Goal: Task Accomplishment & Management: Manage account settings

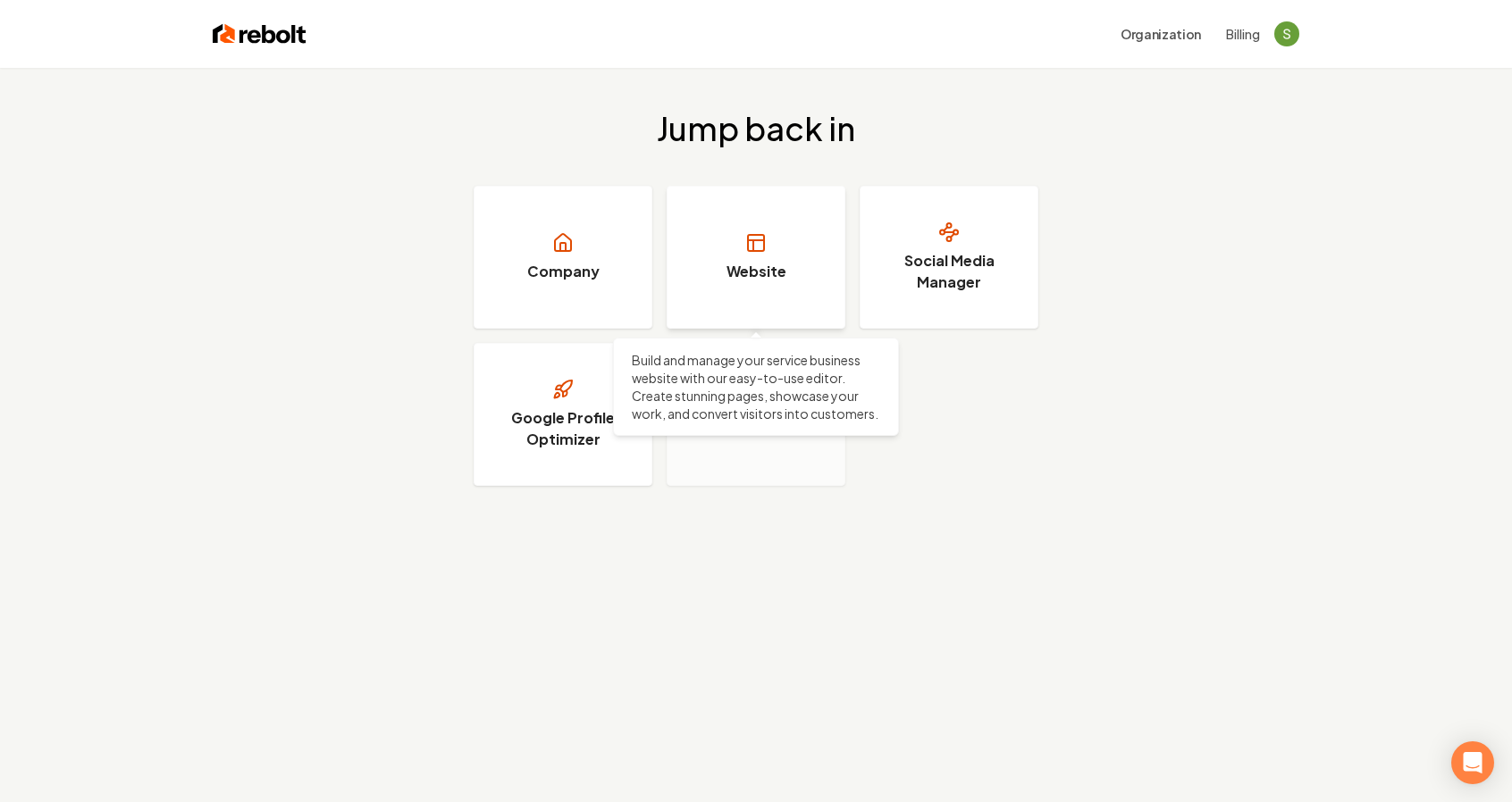
click at [806, 283] on link "Website" at bounding box center [756, 258] width 178 height 143
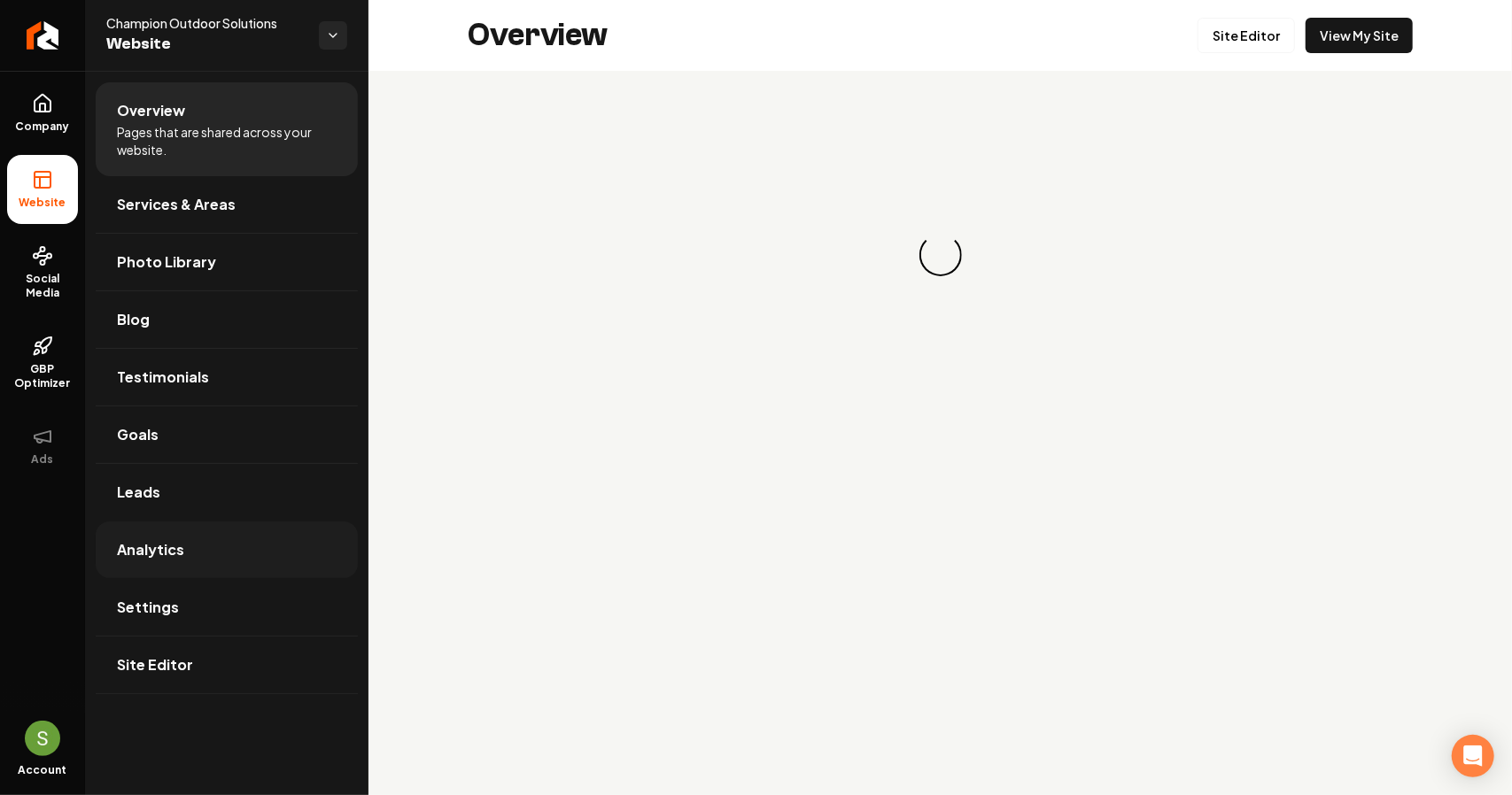
click at [170, 544] on span "Analytics" at bounding box center [149, 550] width 67 height 21
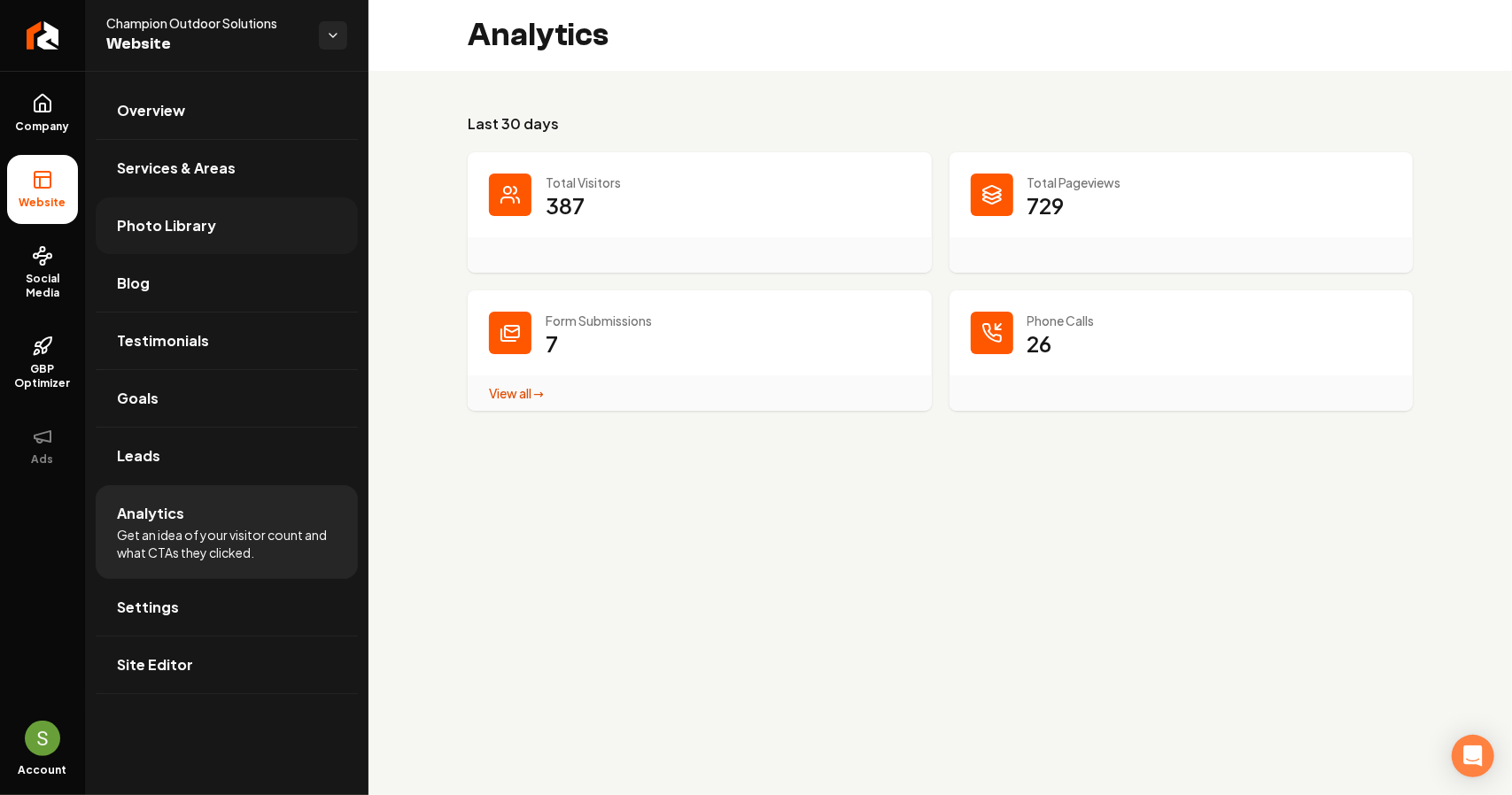
click at [185, 215] on span "Photo Library" at bounding box center [166, 226] width 99 height 21
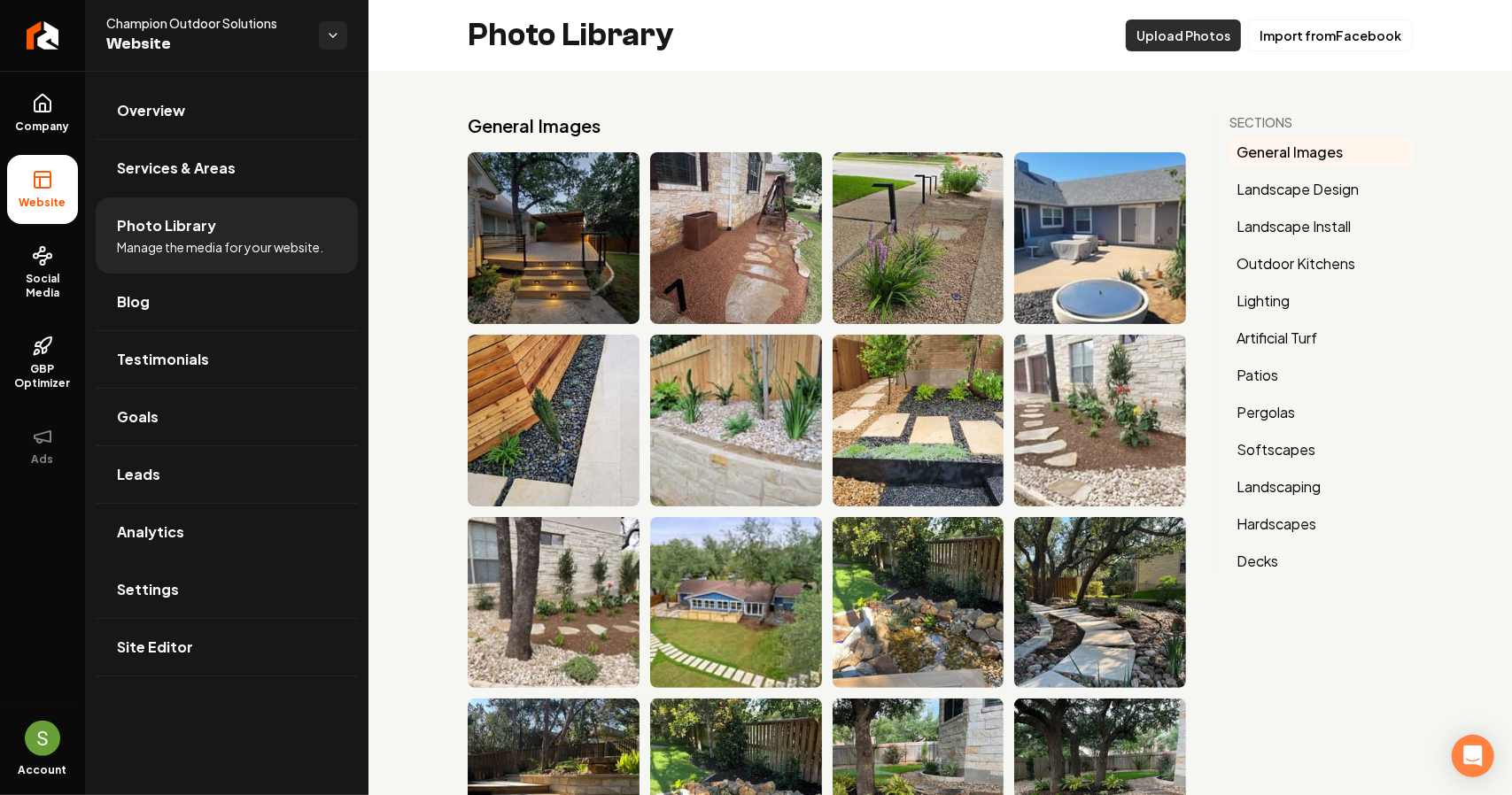
click at [1190, 37] on button "Upload Photos" at bounding box center [1183, 35] width 115 height 32
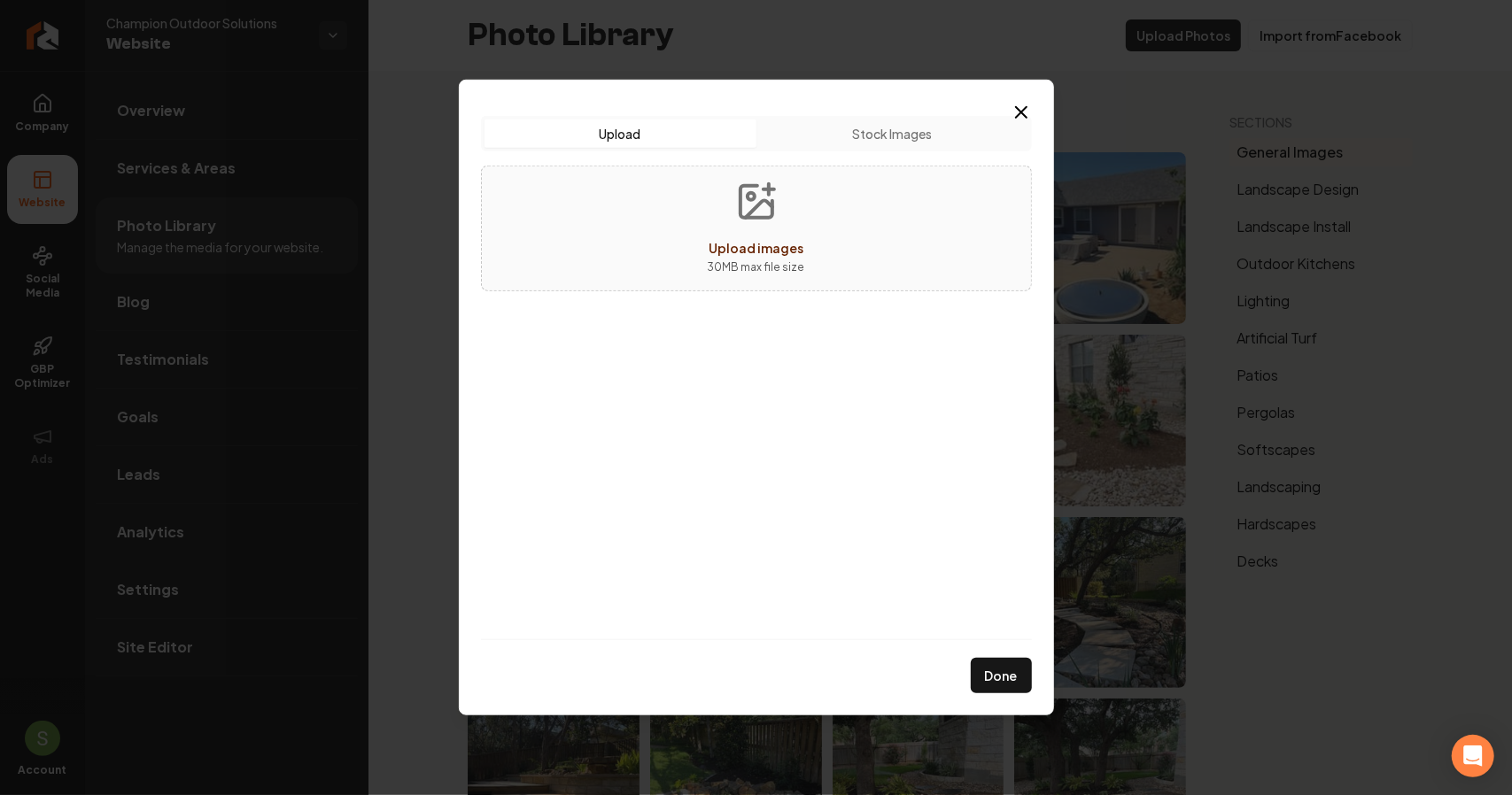
click at [725, 228] on button "Upload images 30 MB max file size" at bounding box center [756, 229] width 126 height 124
type input "**********"
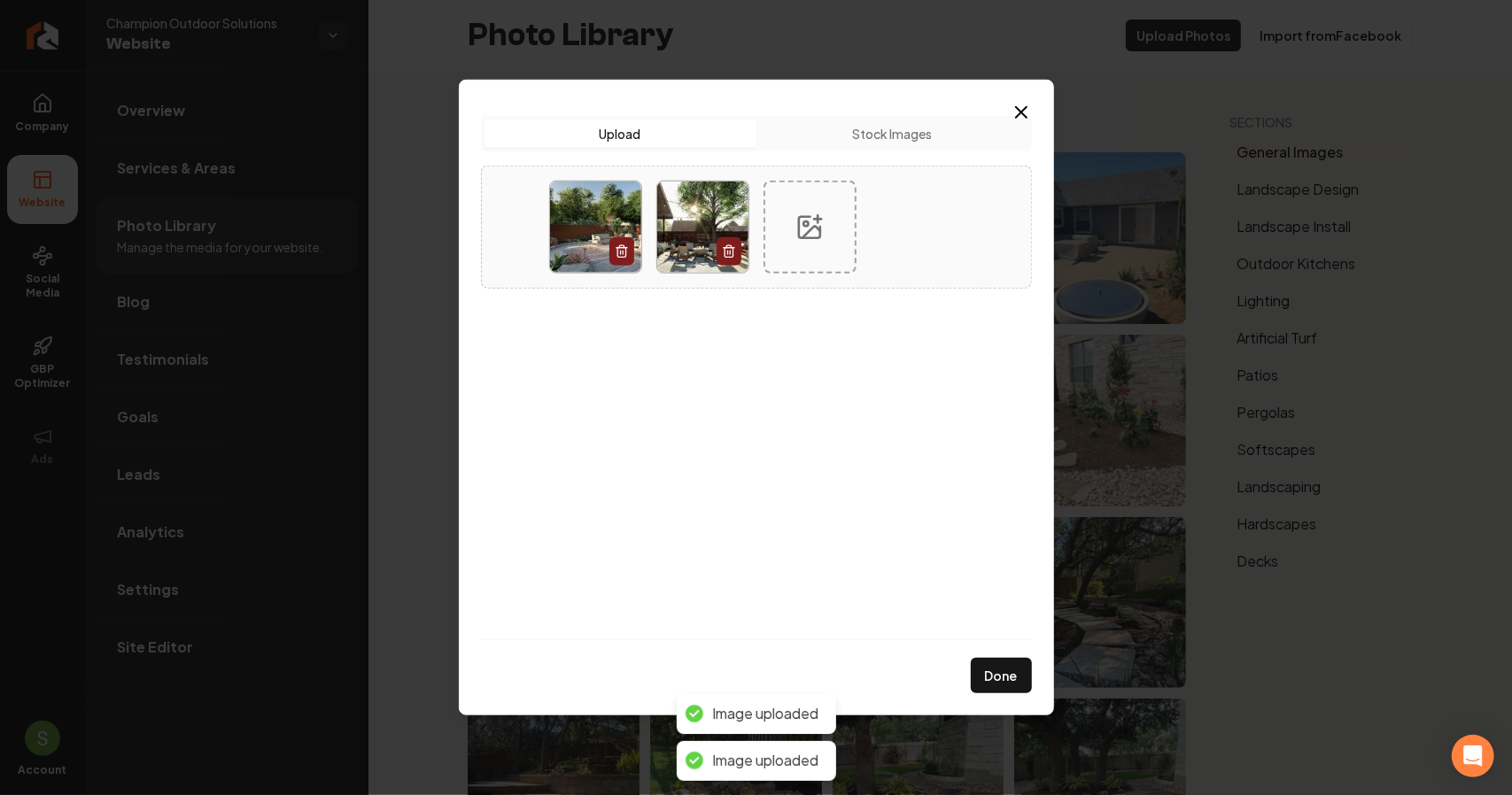
click at [801, 213] on icon at bounding box center [808, 226] width 28 height 28
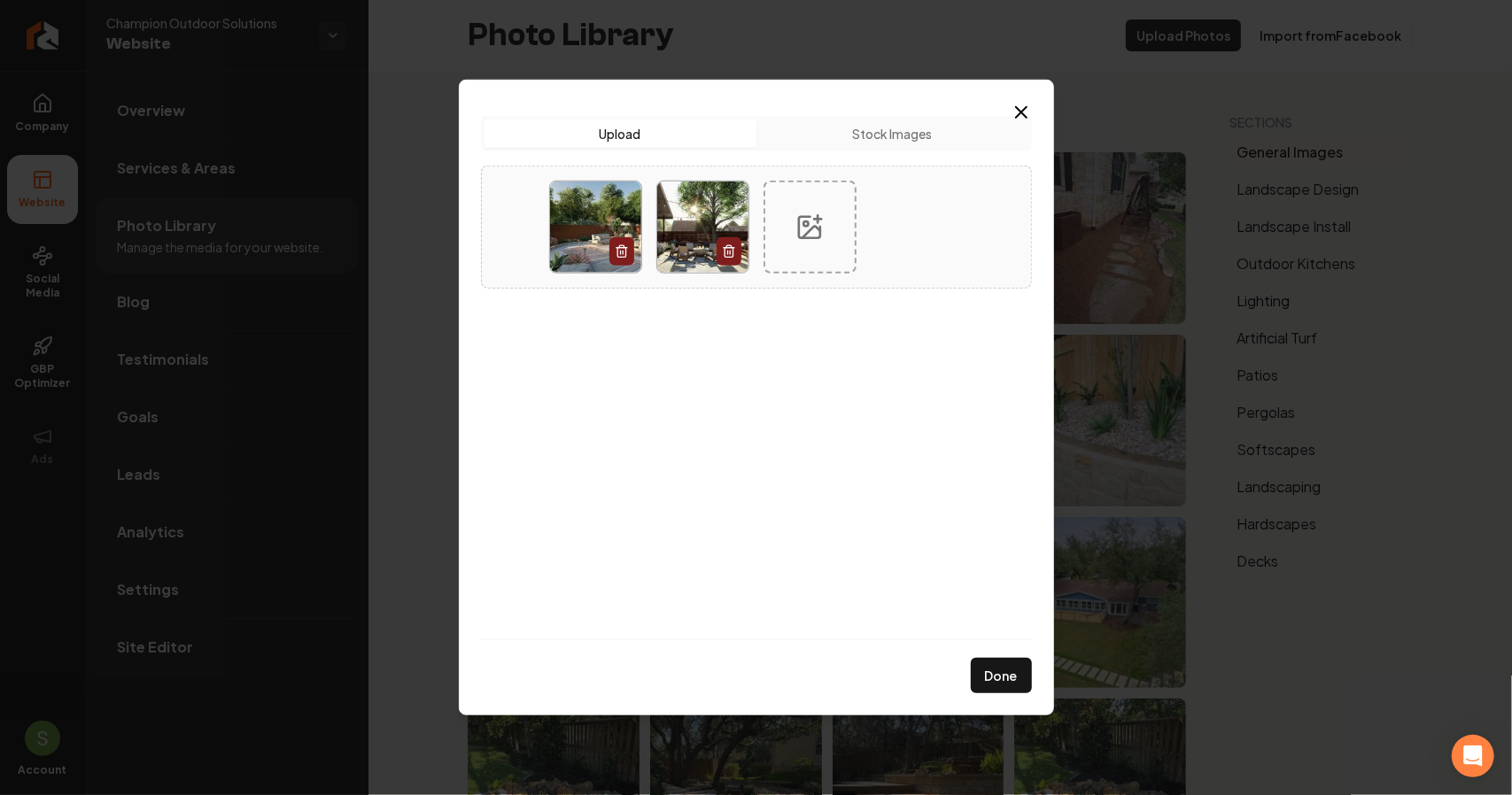
type input "**********"
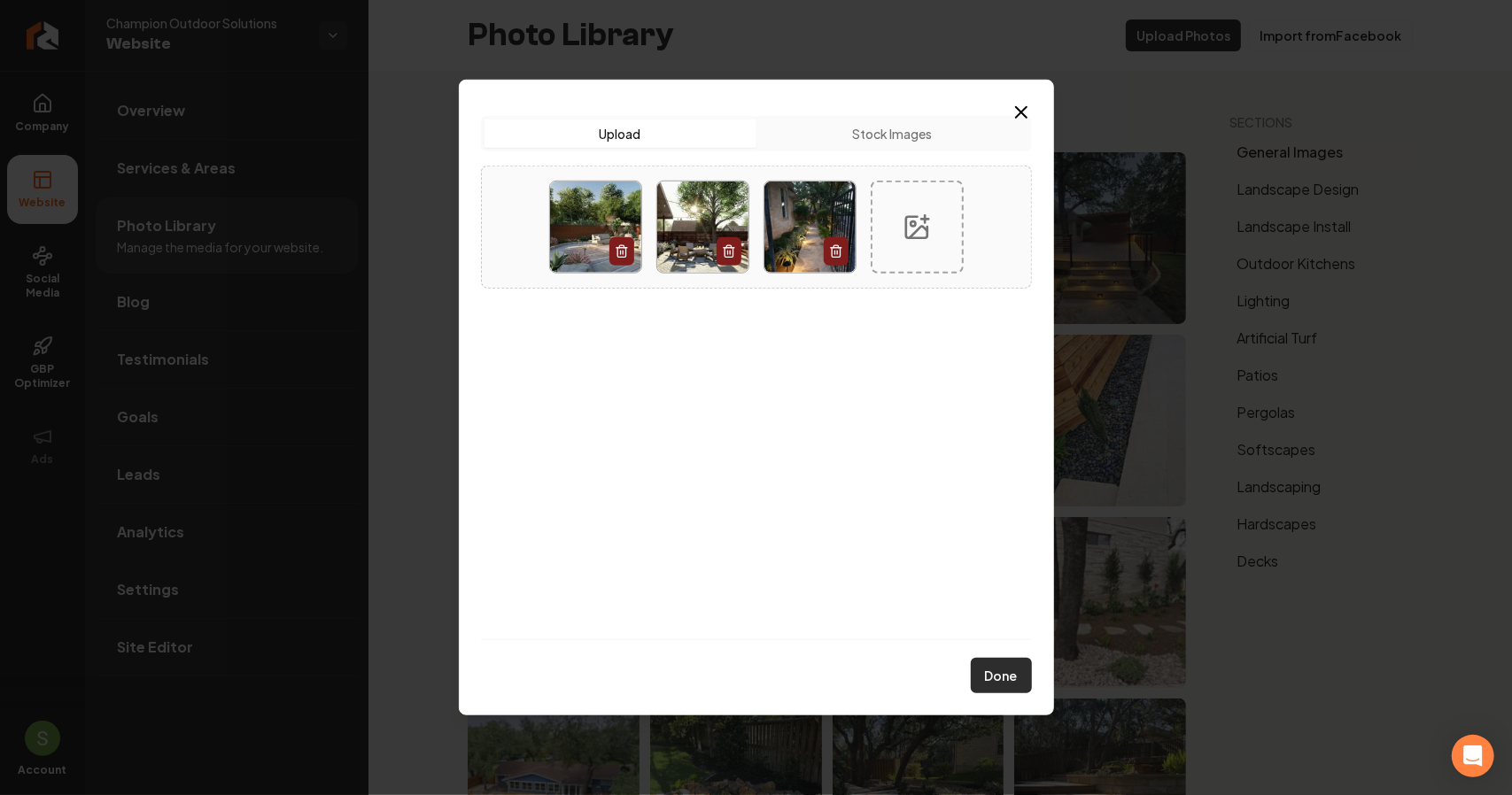
click at [986, 672] on button "Done" at bounding box center [1001, 676] width 61 height 35
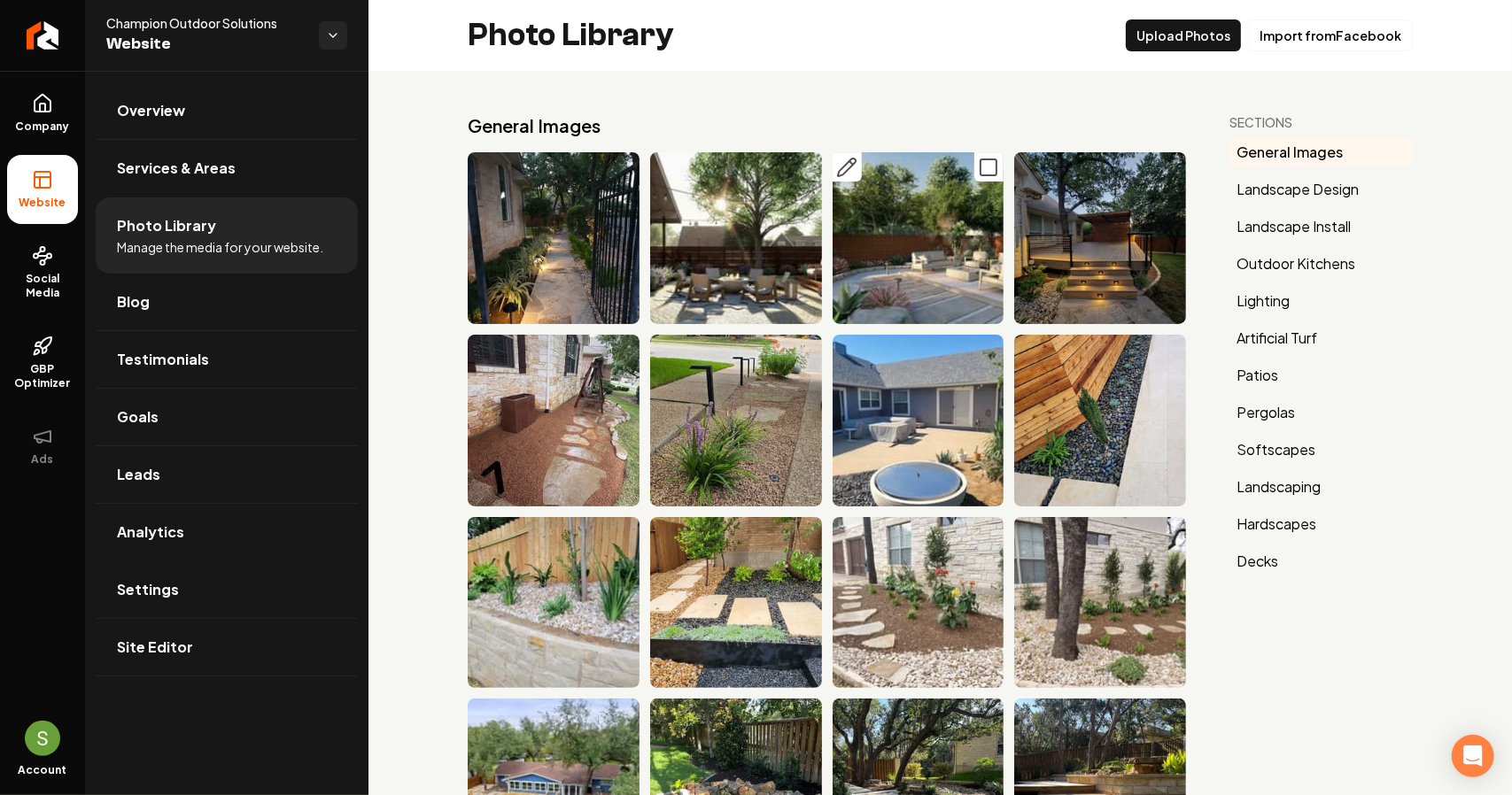
click at [844, 171] on icon "Main content area" at bounding box center [846, 167] width 21 height 21
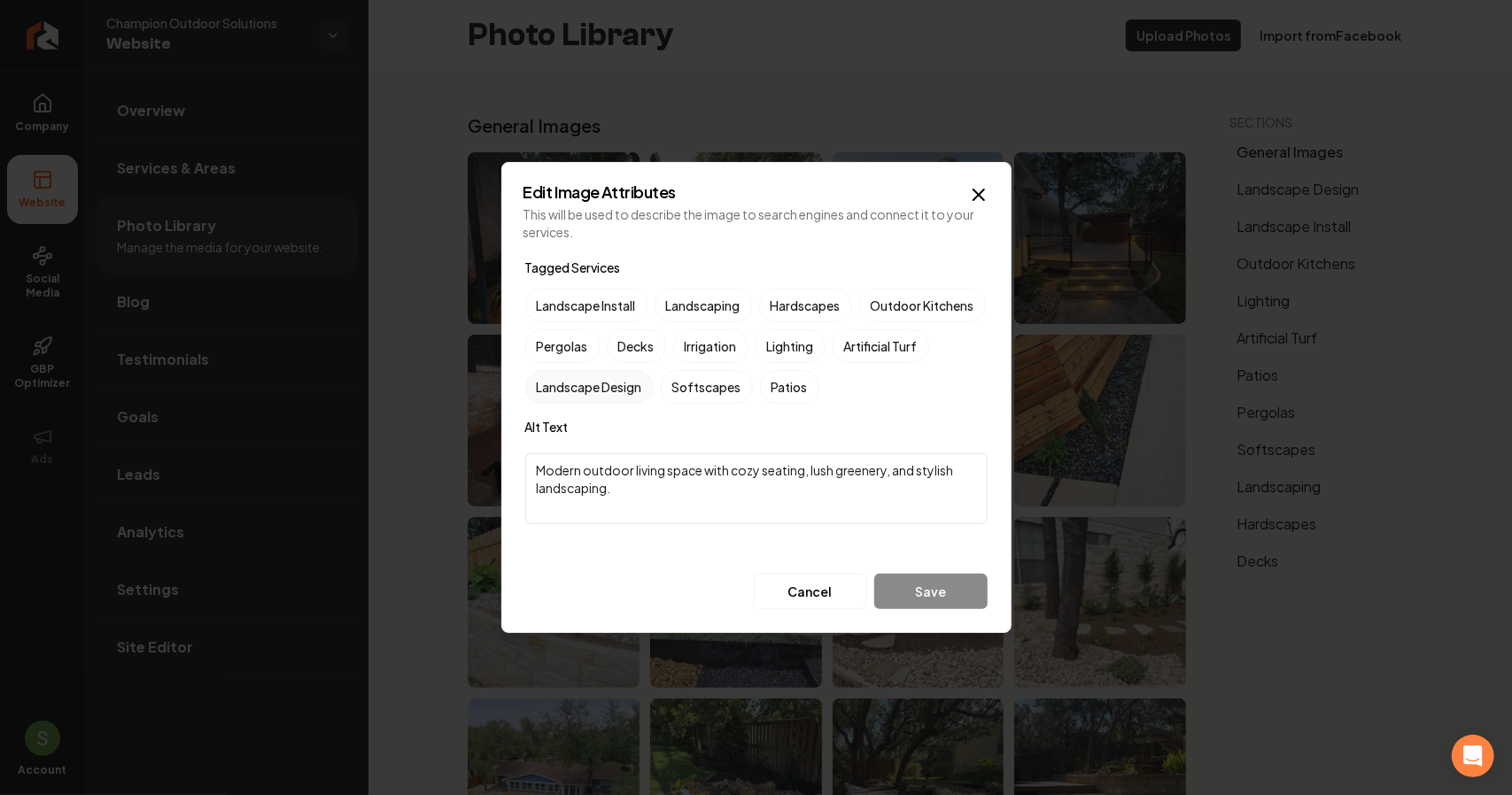
click at [653, 382] on label "Landscape Design" at bounding box center [589, 386] width 128 height 34
click at [557, 382] on button "Landscape Design" at bounding box center [546, 387] width 21 height 21
click at [538, 467] on textarea "Modern outdoor living space with cozy seating, lush greenery, and stylish lands…" at bounding box center [756, 488] width 462 height 71
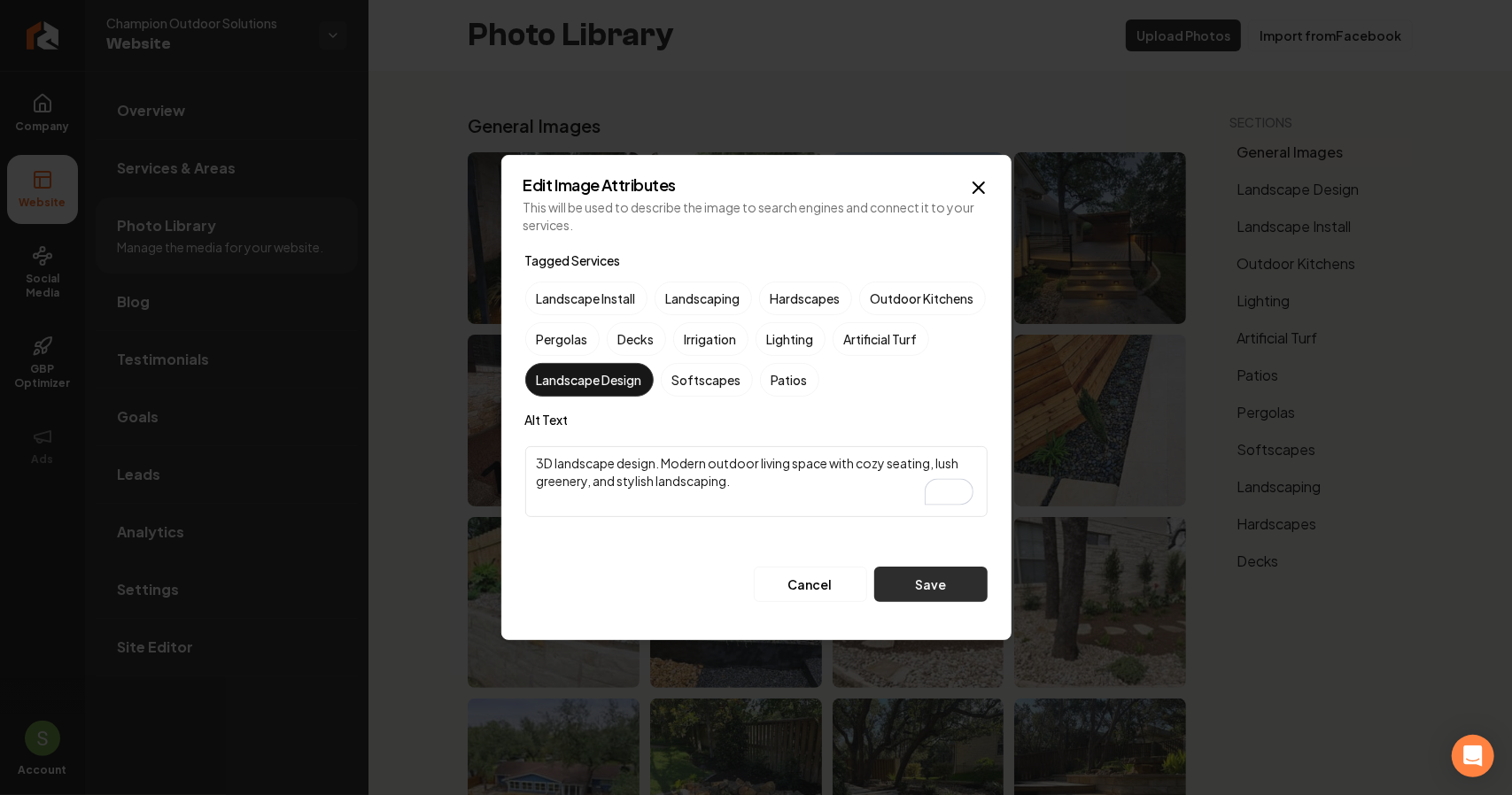
type textarea "3D landscape design. Modern outdoor living space with cozy seating, lush greene…"
click at [890, 574] on button "Save" at bounding box center [931, 584] width 114 height 35
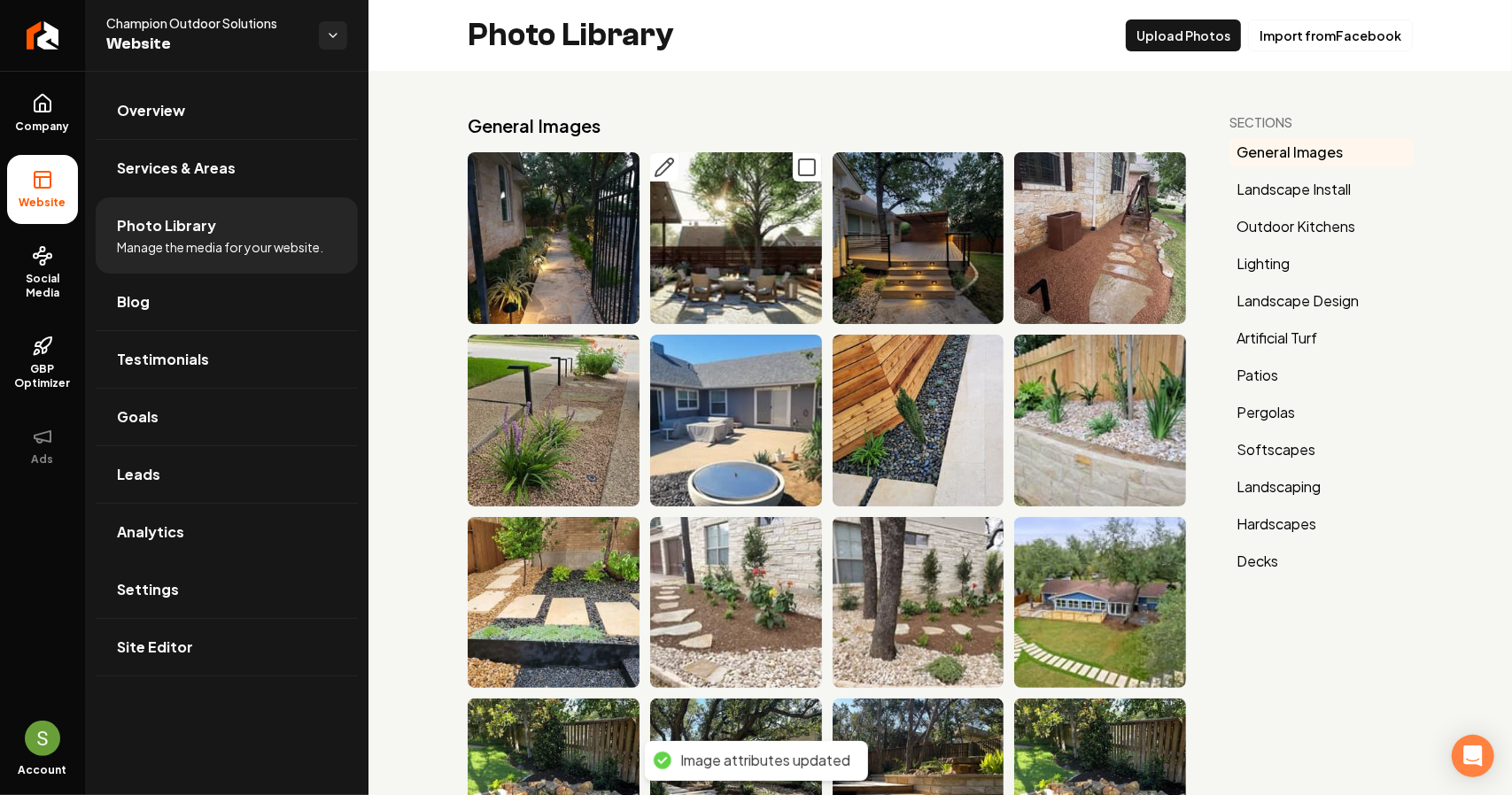
click at [660, 170] on icon "Main content area" at bounding box center [664, 167] width 17 height 17
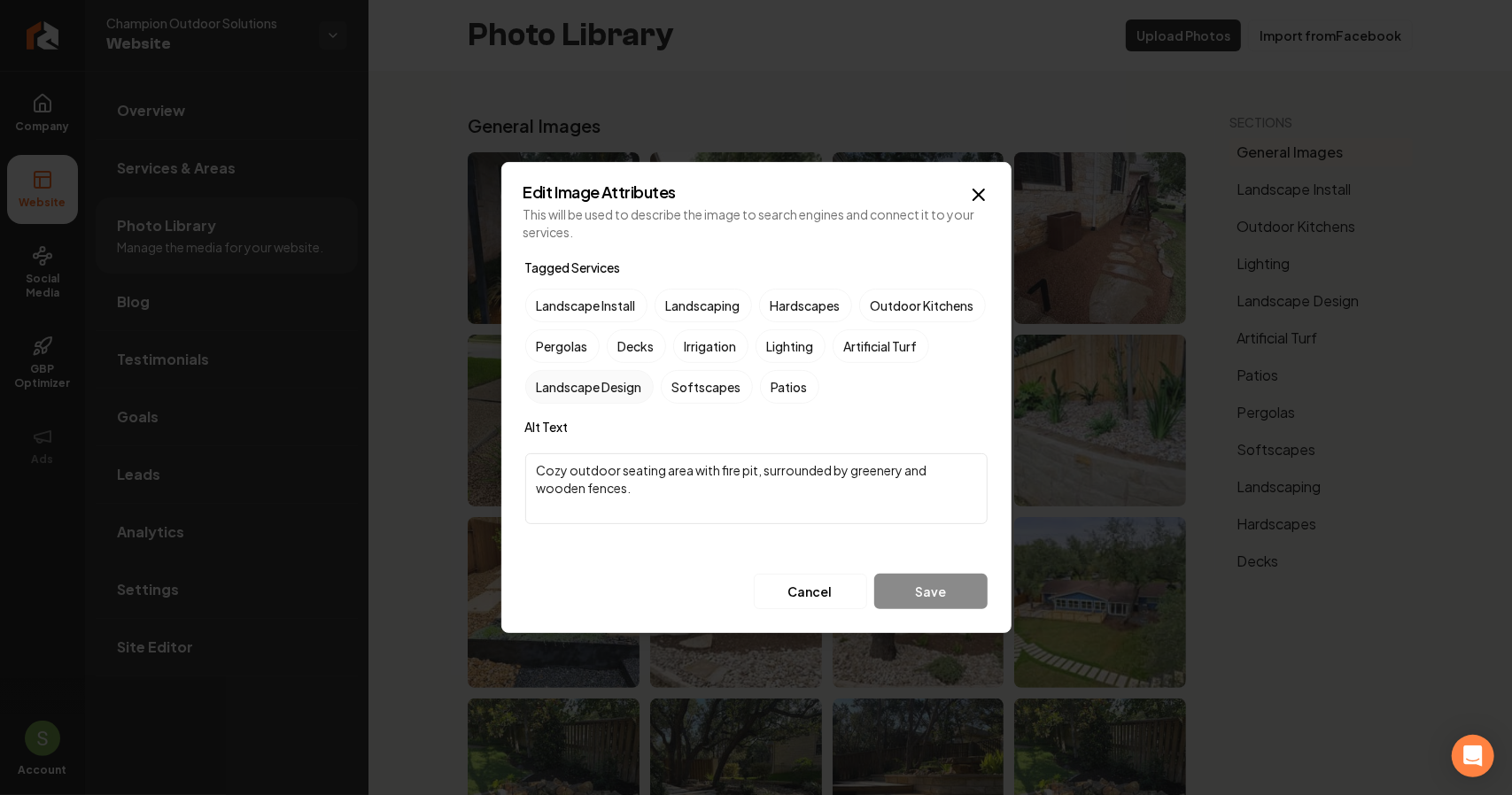
click at [653, 390] on label "Landscape Design" at bounding box center [589, 386] width 128 height 34
click at [557, 390] on button "Landscape Design" at bounding box center [546, 387] width 21 height 21
click at [537, 472] on textarea "Cozy outdoor seating area with fire pit, surrounded by greenery and wooden fenc…" at bounding box center [756, 488] width 462 height 71
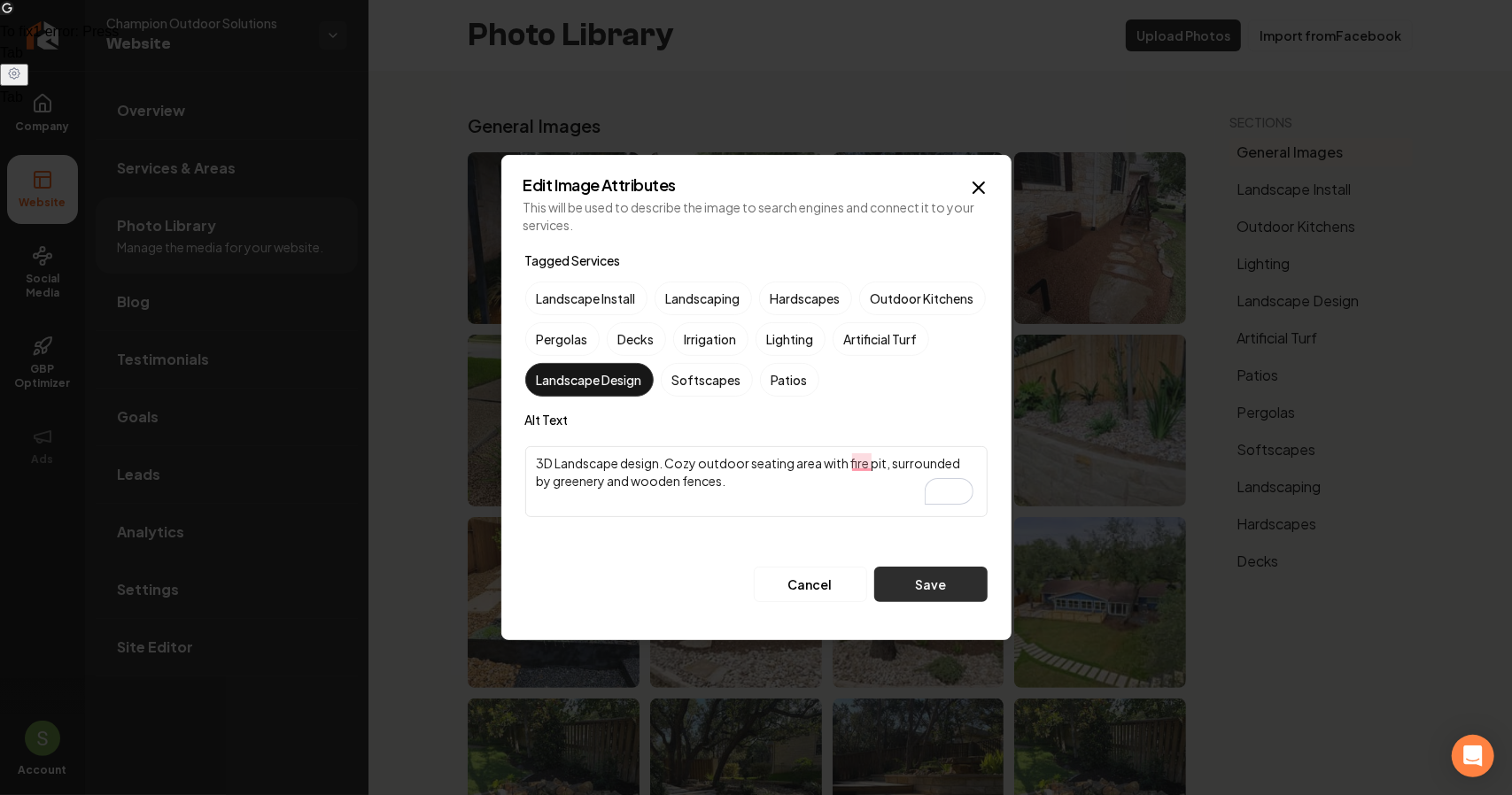
type textarea "3D Landscape design. Cozy outdoor seating area with fire pit, surrounded by gre…"
click at [924, 591] on button "Save" at bounding box center [931, 584] width 114 height 35
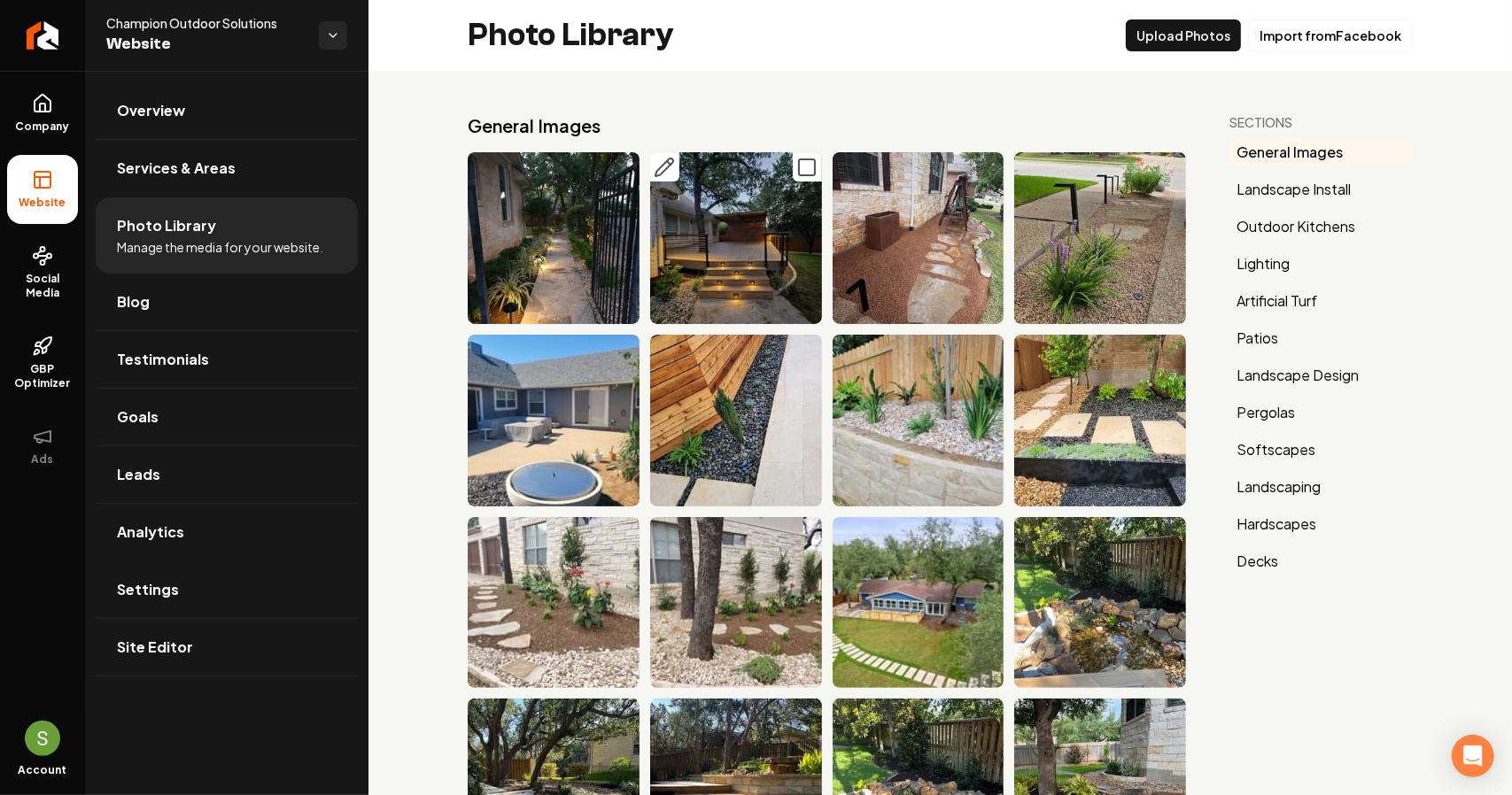
click at [662, 167] on icon "Main content area" at bounding box center [664, 167] width 21 height 21
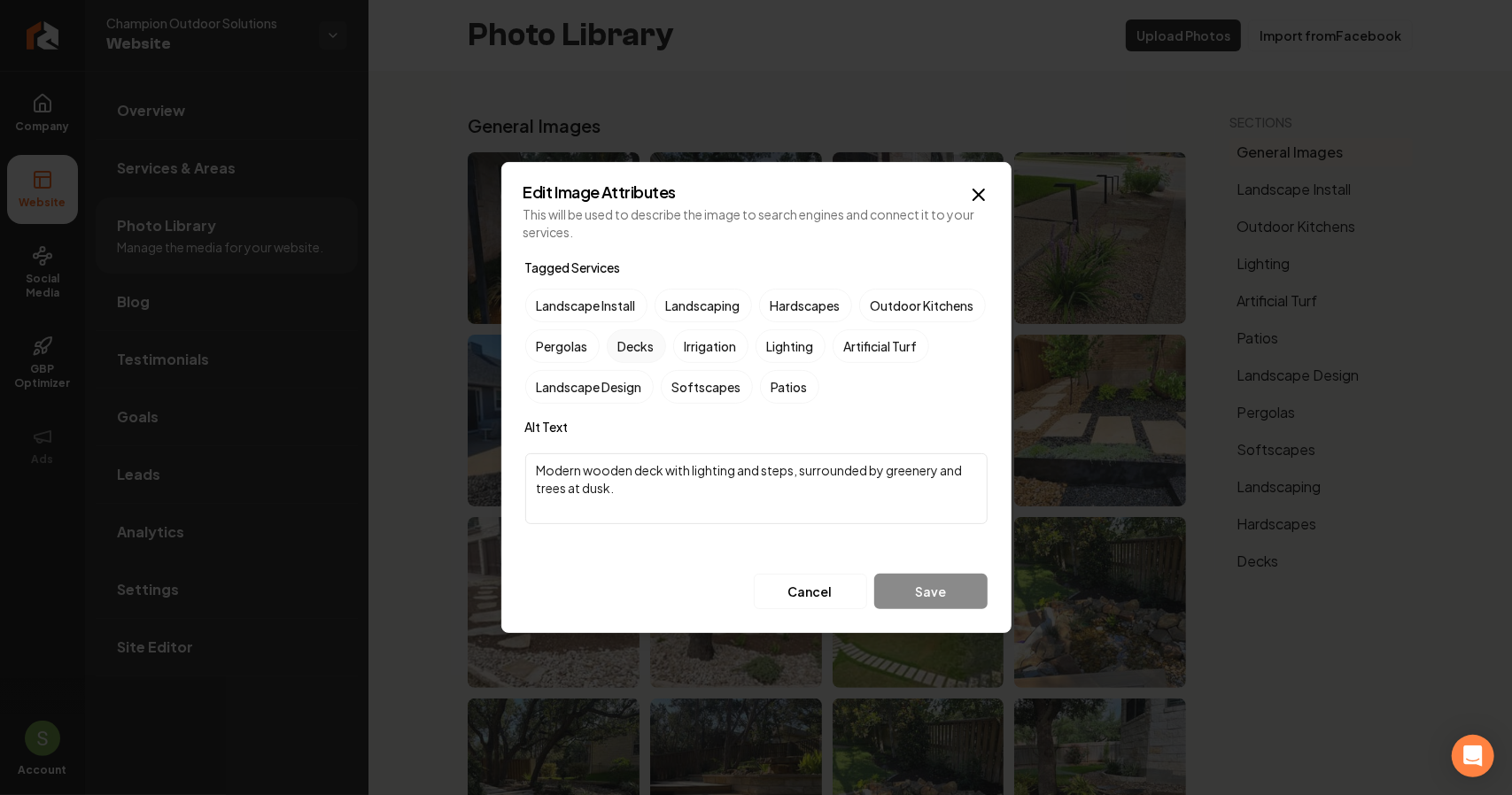
click at [666, 341] on label "Decks" at bounding box center [636, 346] width 59 height 34
click at [639, 341] on button "Decks" at bounding box center [628, 347] width 21 height 21
click at [600, 343] on label "Pergolas" at bounding box center [562, 346] width 75 height 34
click at [557, 343] on button "Pergolas" at bounding box center [546, 347] width 21 height 21
click at [825, 339] on label "Lighting" at bounding box center [790, 346] width 70 height 34
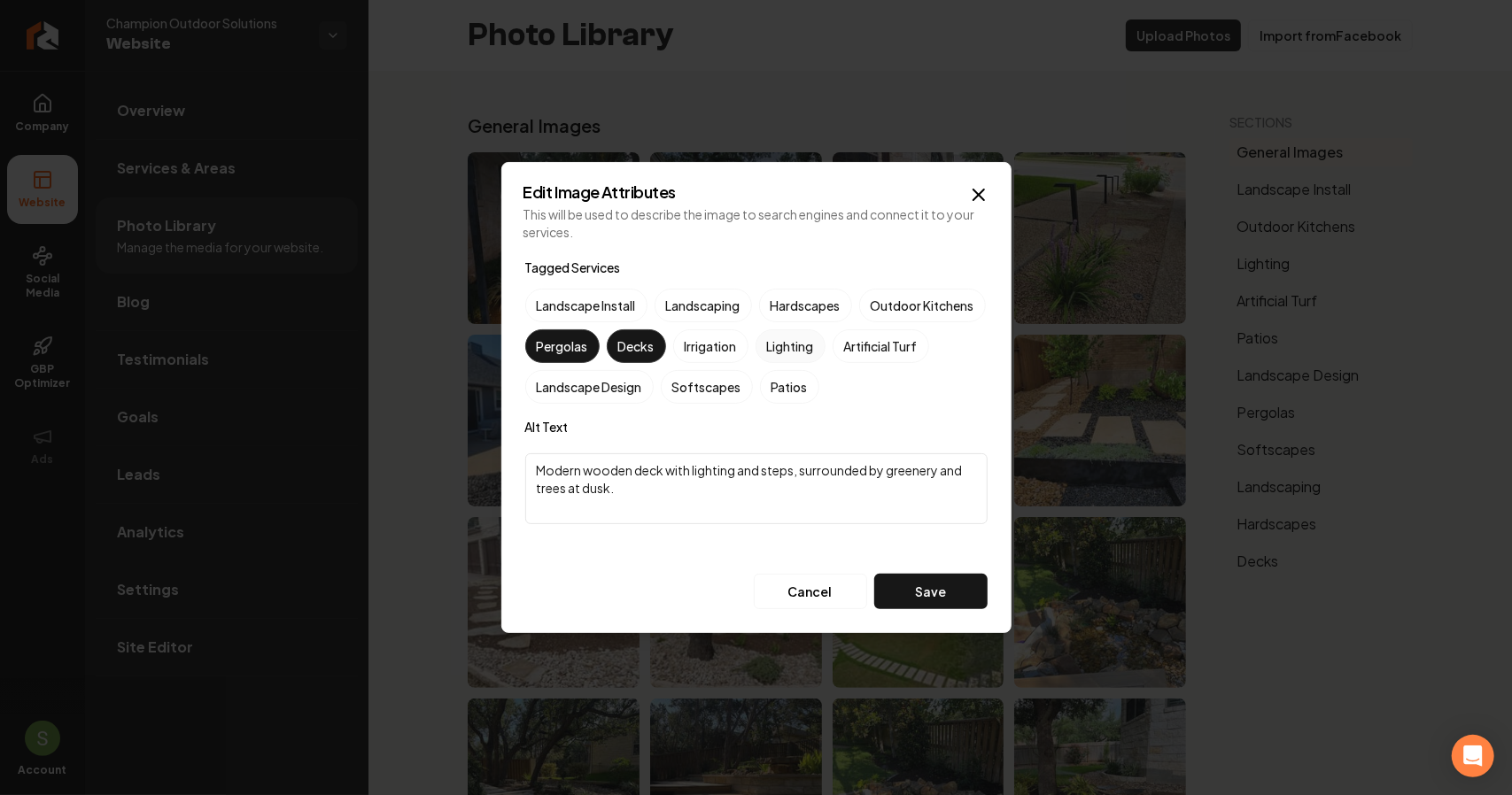
click at [787, 339] on button "Lighting" at bounding box center [776, 347] width 21 height 21
click at [935, 585] on button "Save" at bounding box center [931, 591] width 114 height 35
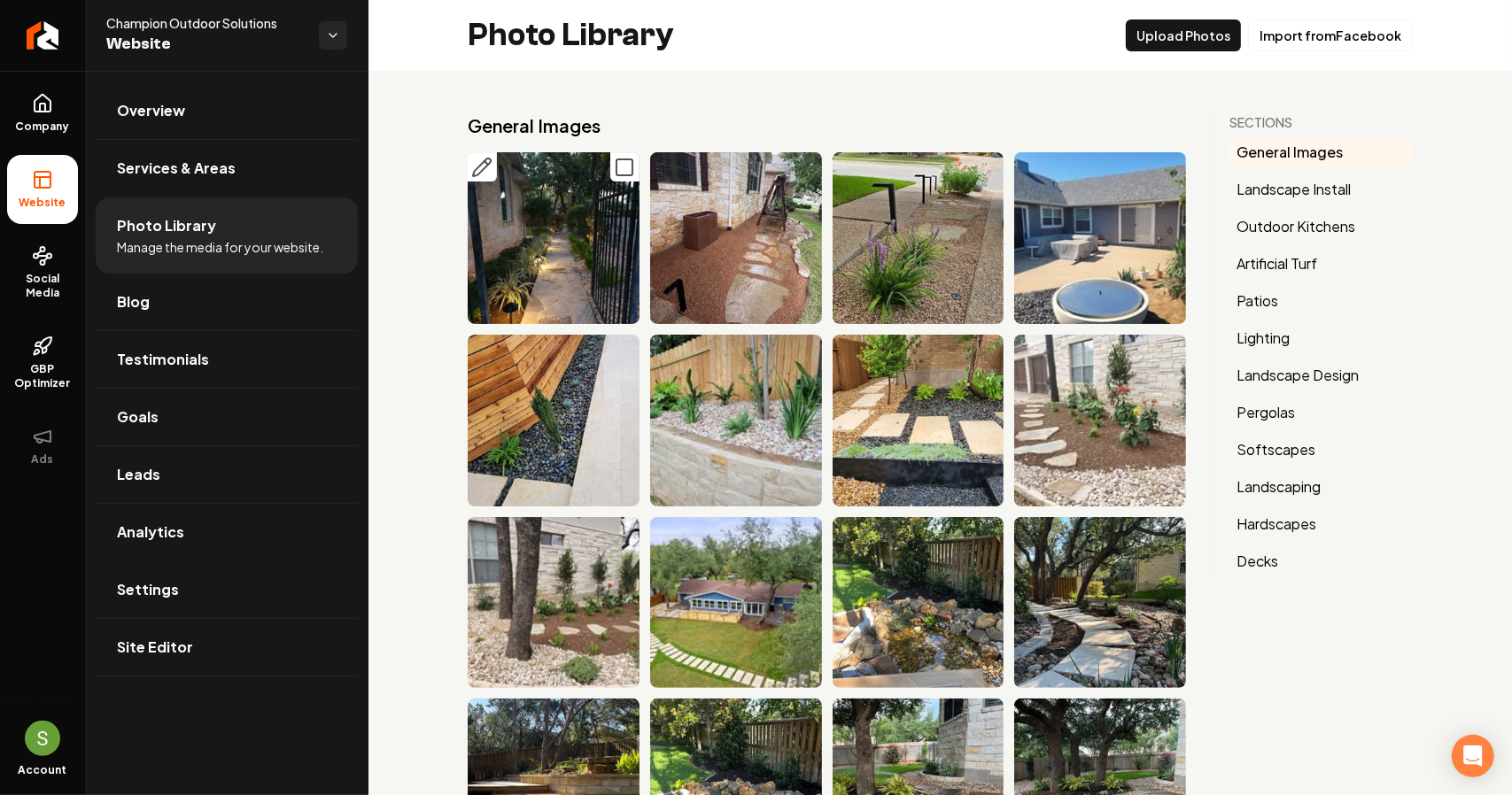
click at [480, 156] on icon "Main content area" at bounding box center [481, 167] width 21 height 21
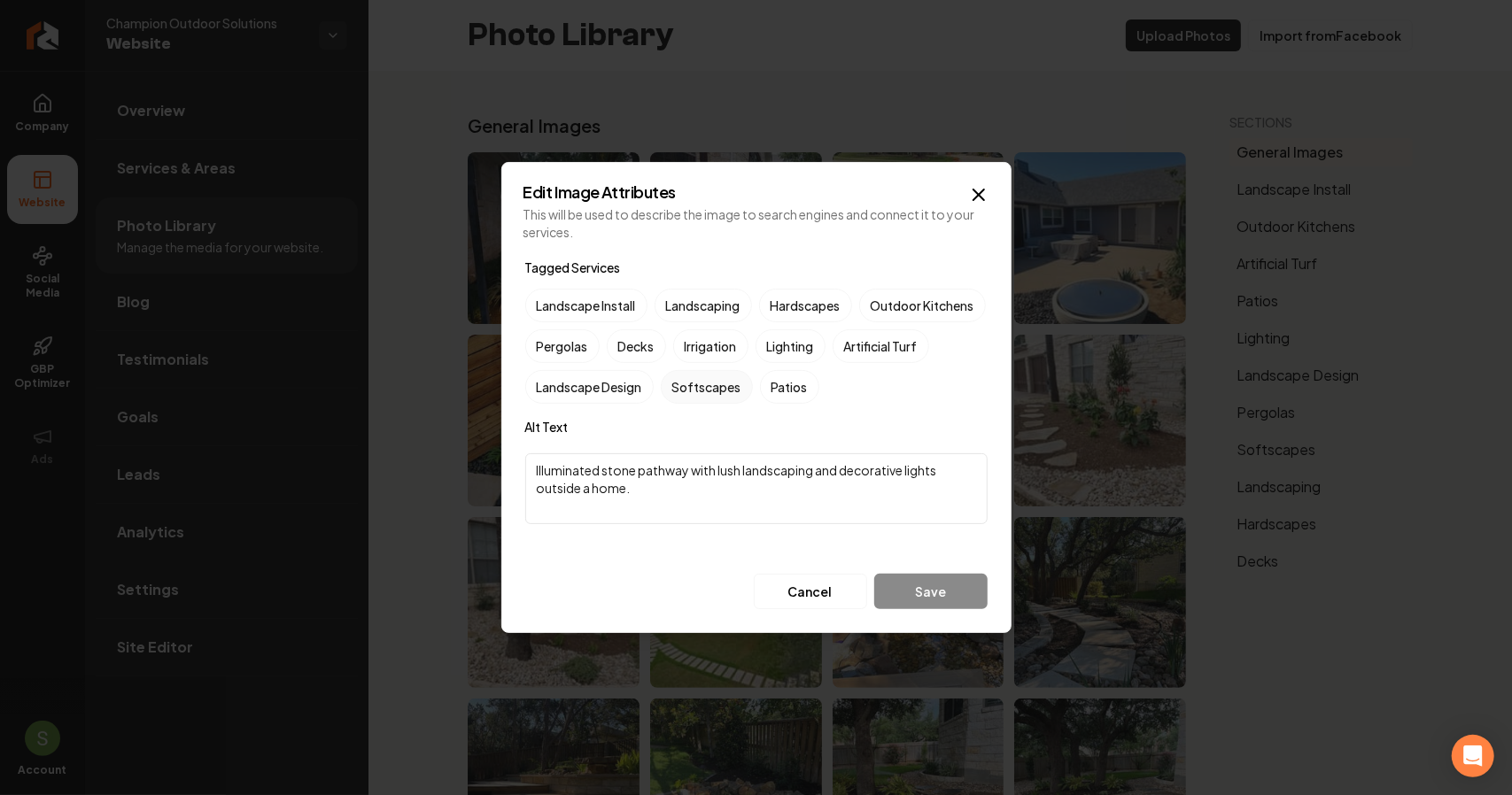
click at [753, 387] on label "Softscapes" at bounding box center [707, 386] width 92 height 34
click at [693, 387] on button "Softscapes" at bounding box center [682, 387] width 21 height 21
click at [825, 345] on label "Lighting" at bounding box center [790, 346] width 70 height 34
click at [787, 345] on button "Lighting" at bounding box center [776, 347] width 21 height 21
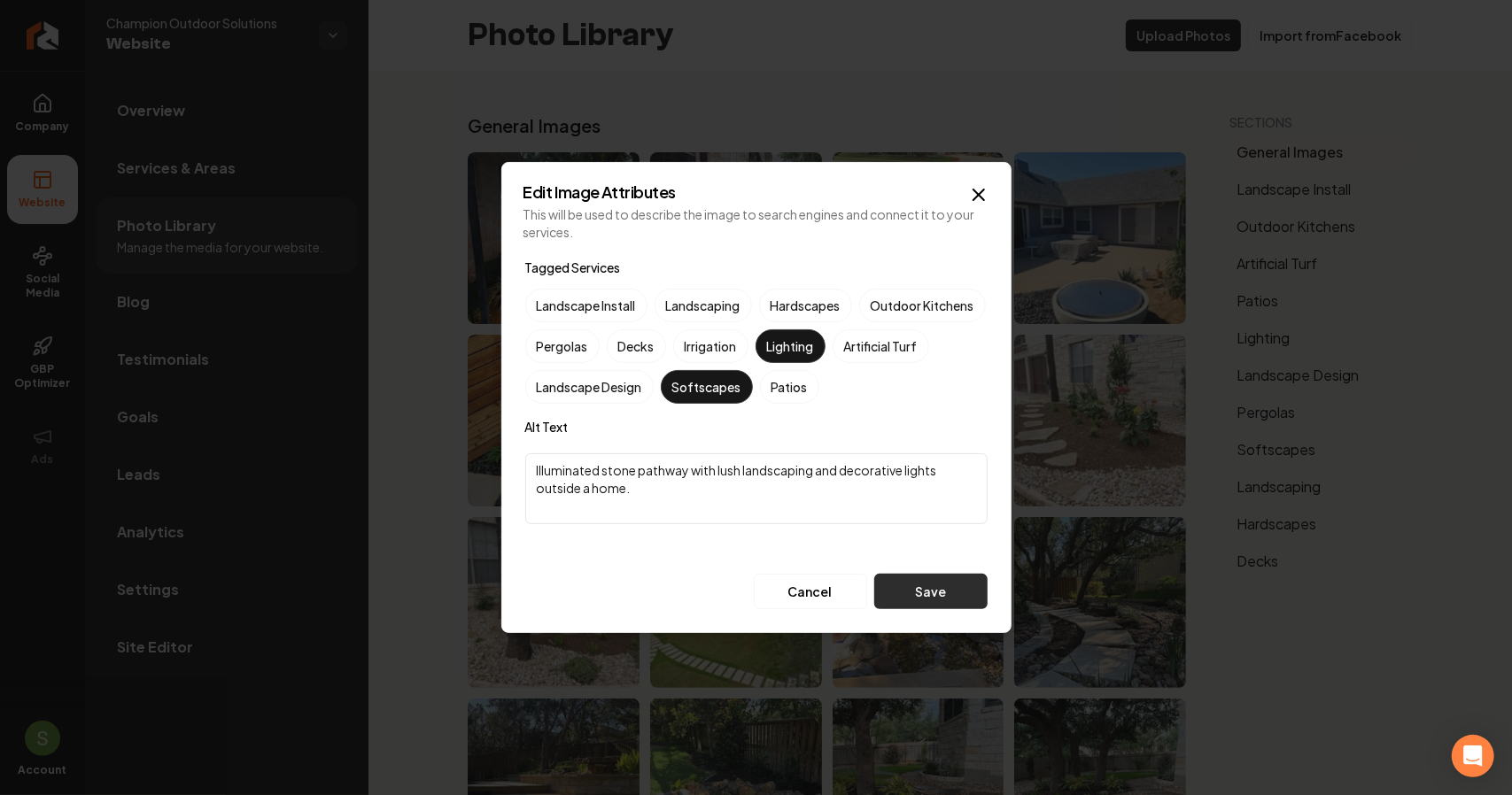
click at [913, 583] on button "Save" at bounding box center [931, 591] width 114 height 35
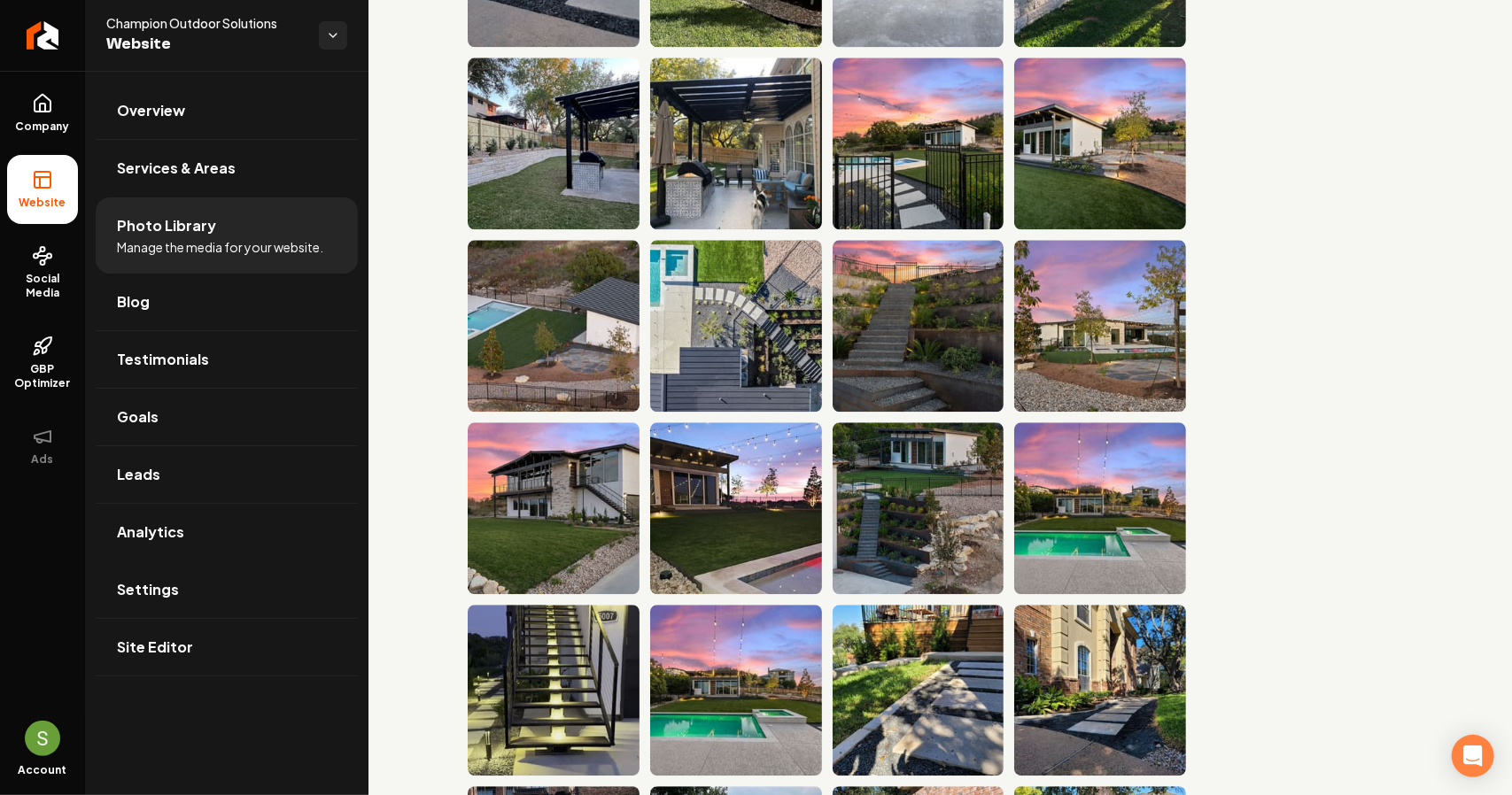
scroll to position [2834, 0]
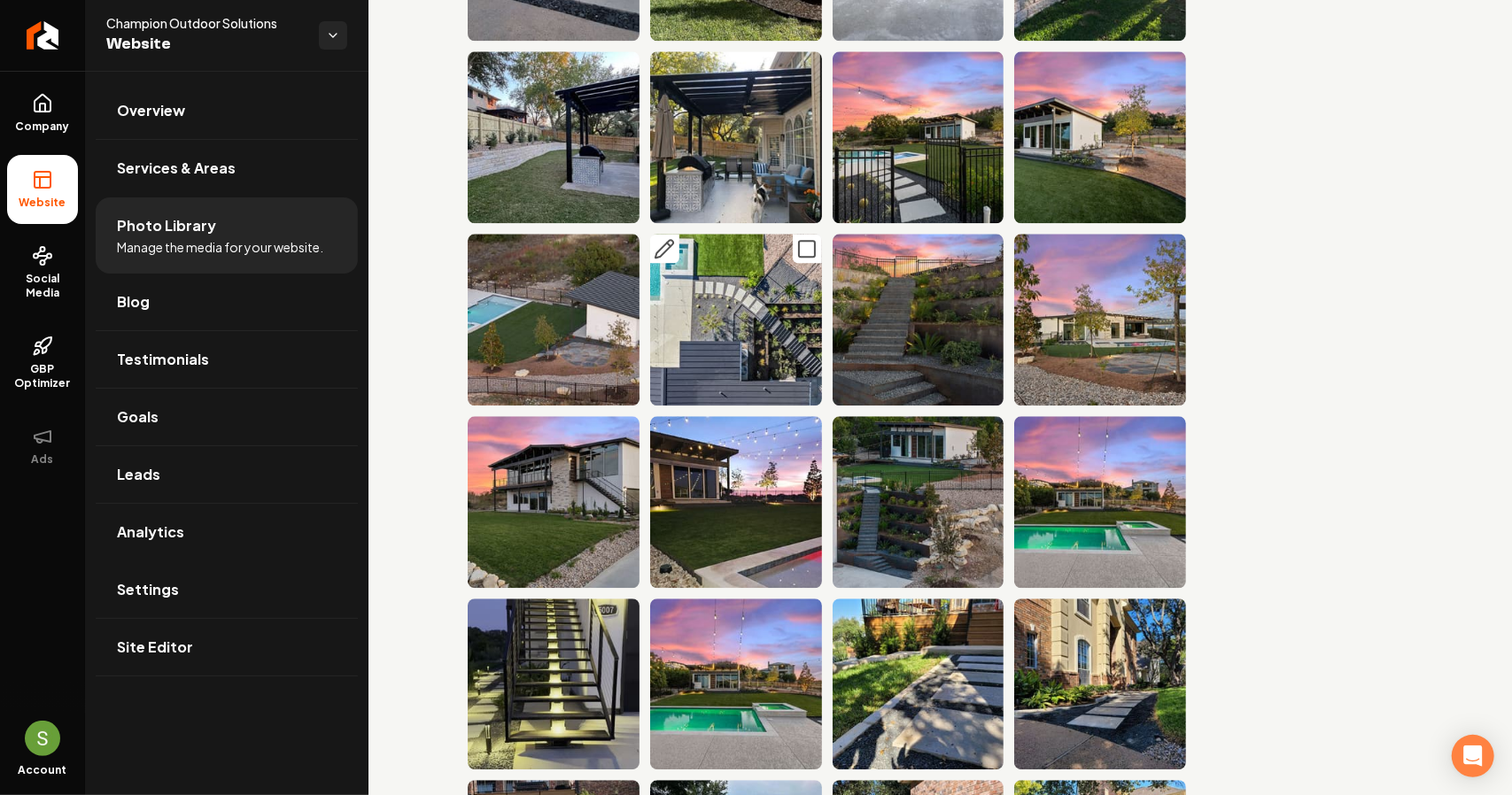
click at [655, 238] on icon "Main content area" at bounding box center [664, 248] width 21 height 21
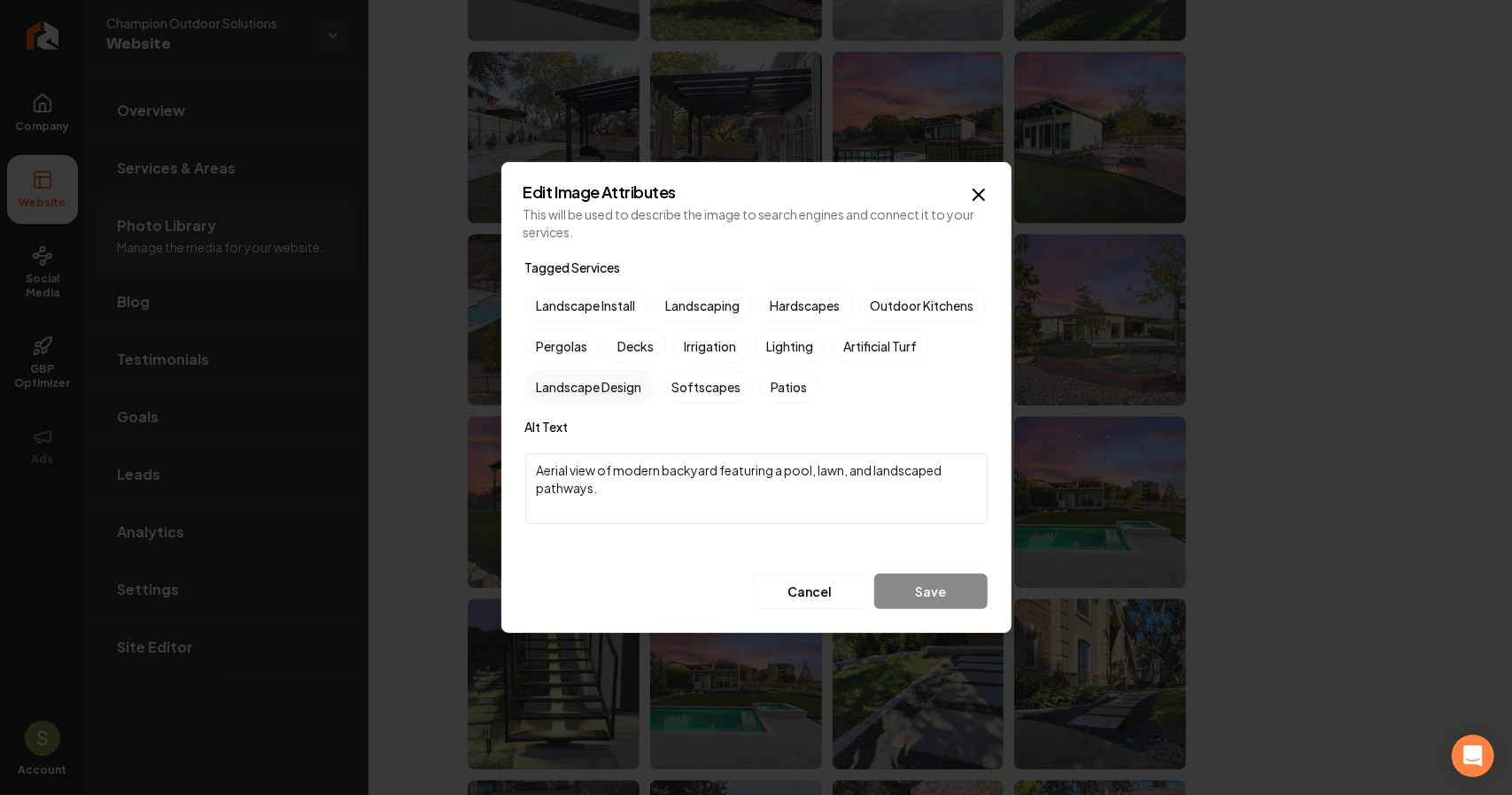
click at [653, 384] on label "Landscape Design" at bounding box center [589, 386] width 128 height 34
click at [557, 384] on button "Landscape Design" at bounding box center [546, 387] width 21 height 21
click at [958, 592] on button "Save" at bounding box center [931, 591] width 114 height 35
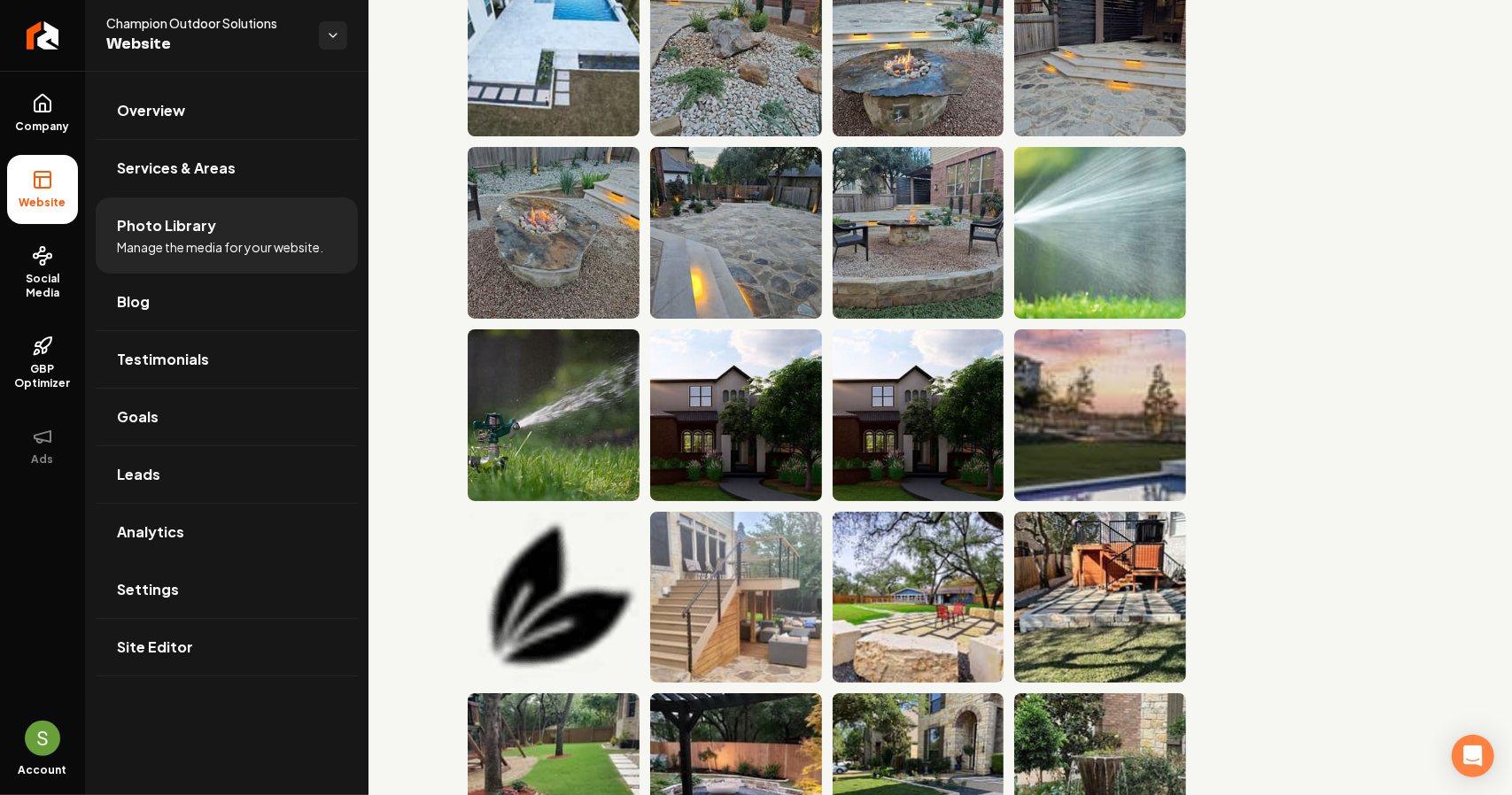
scroll to position [4517, 0]
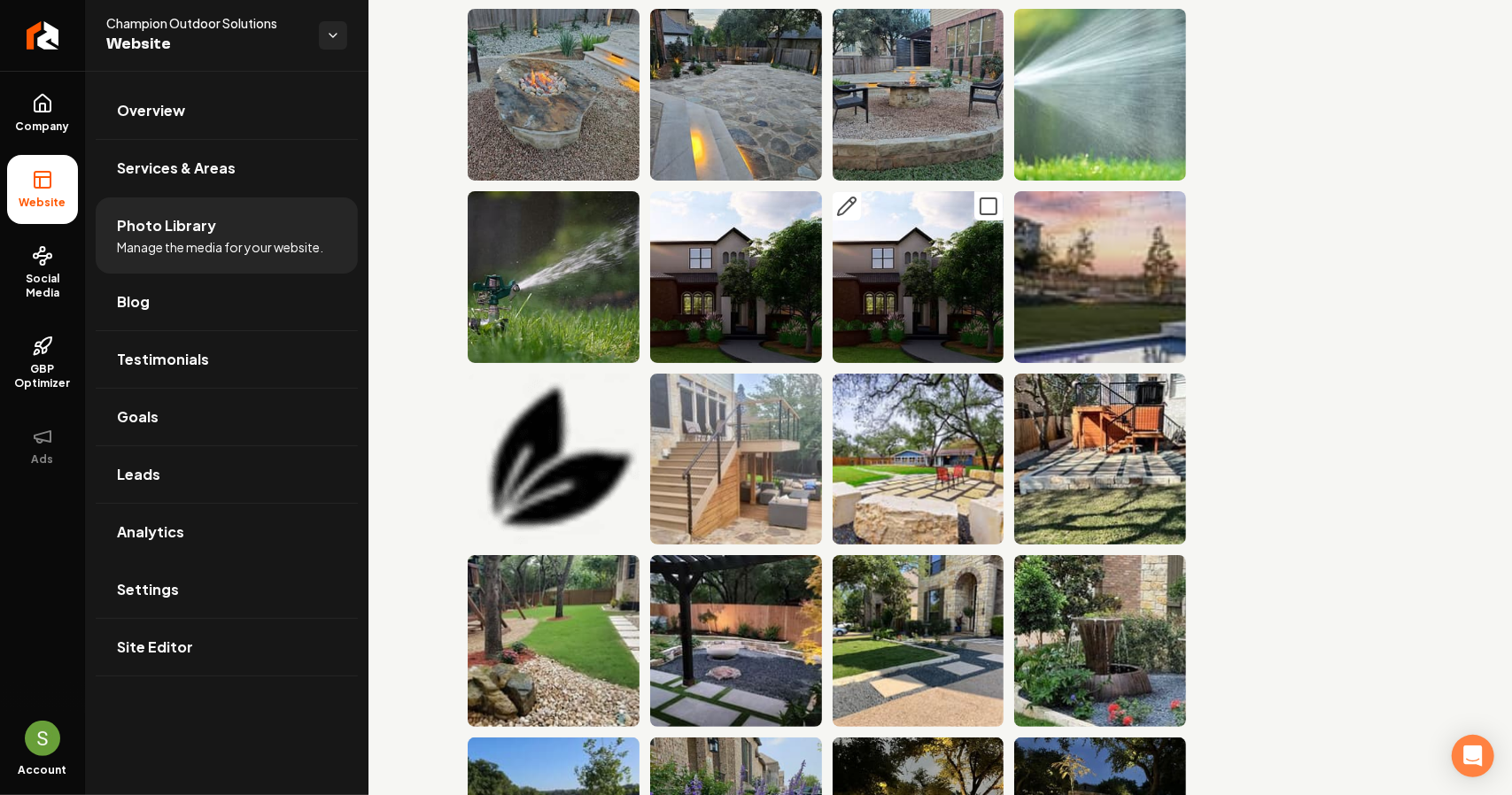
click at [836, 196] on icon "Main content area" at bounding box center [846, 207] width 21 height 21
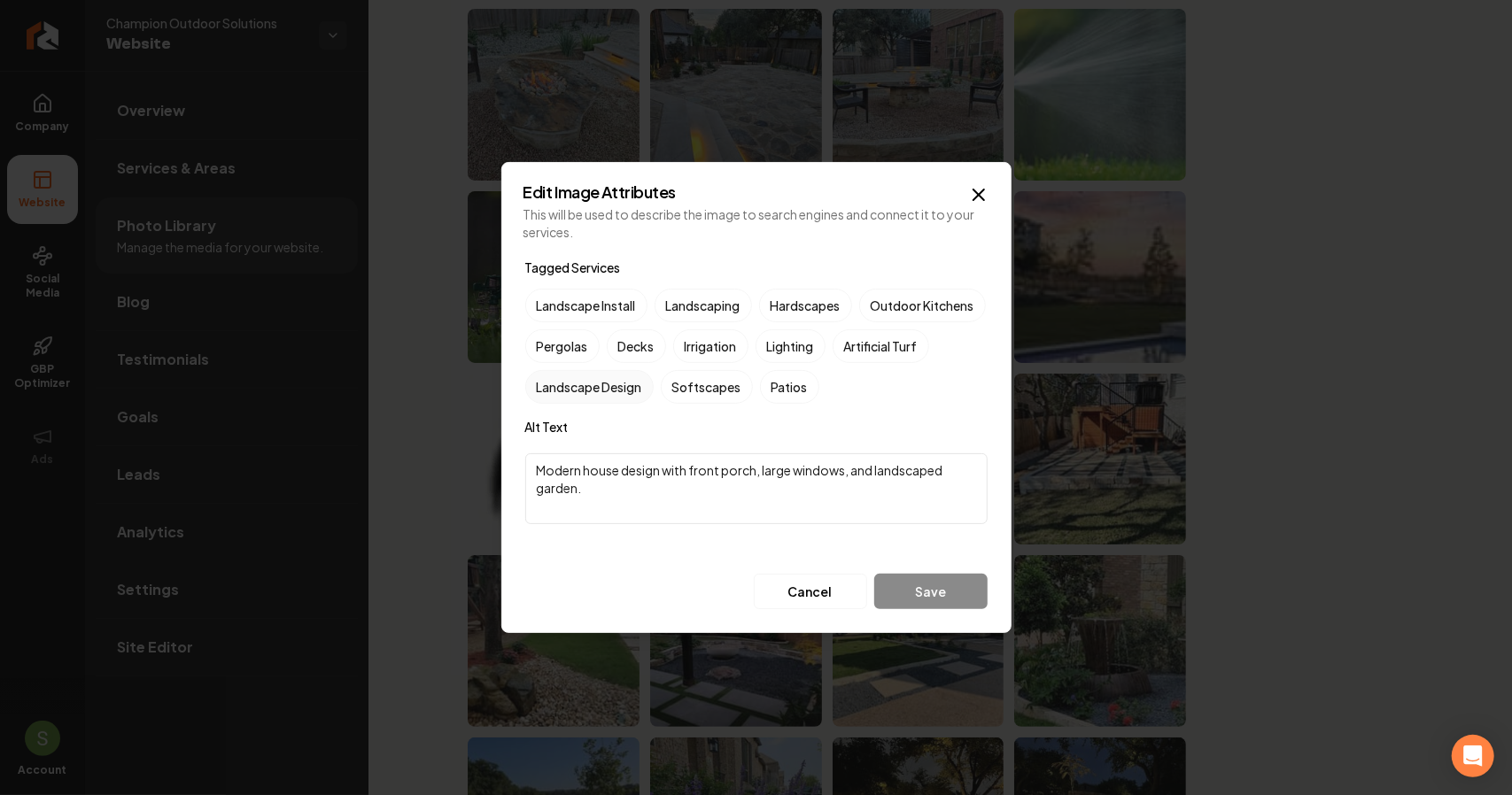
click at [653, 380] on label "Landscape Design" at bounding box center [589, 386] width 128 height 34
click at [557, 380] on button "Landscape Design" at bounding box center [546, 387] width 21 height 21
click at [932, 590] on button "Save" at bounding box center [931, 591] width 114 height 35
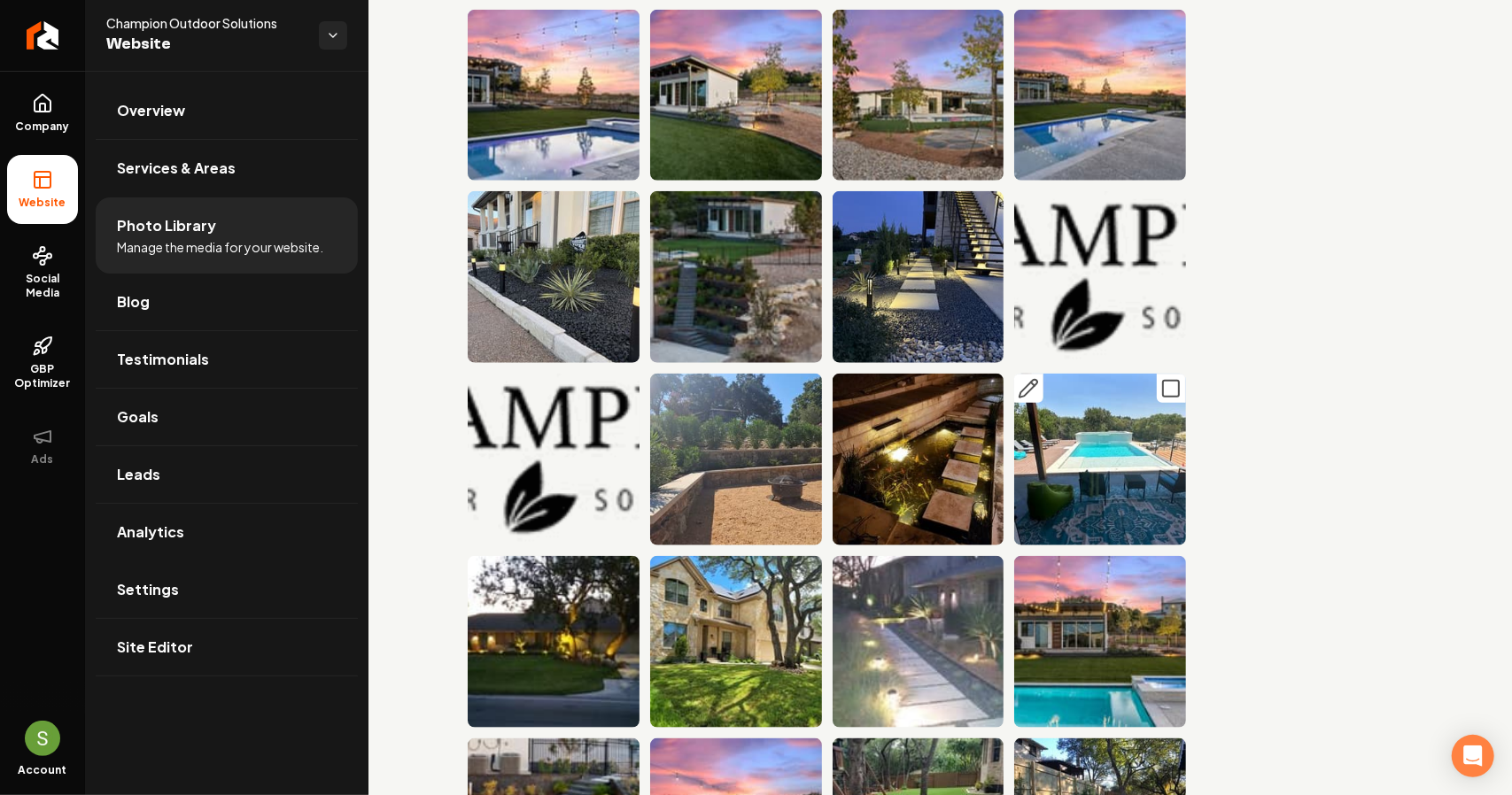
scroll to position [5599, 0]
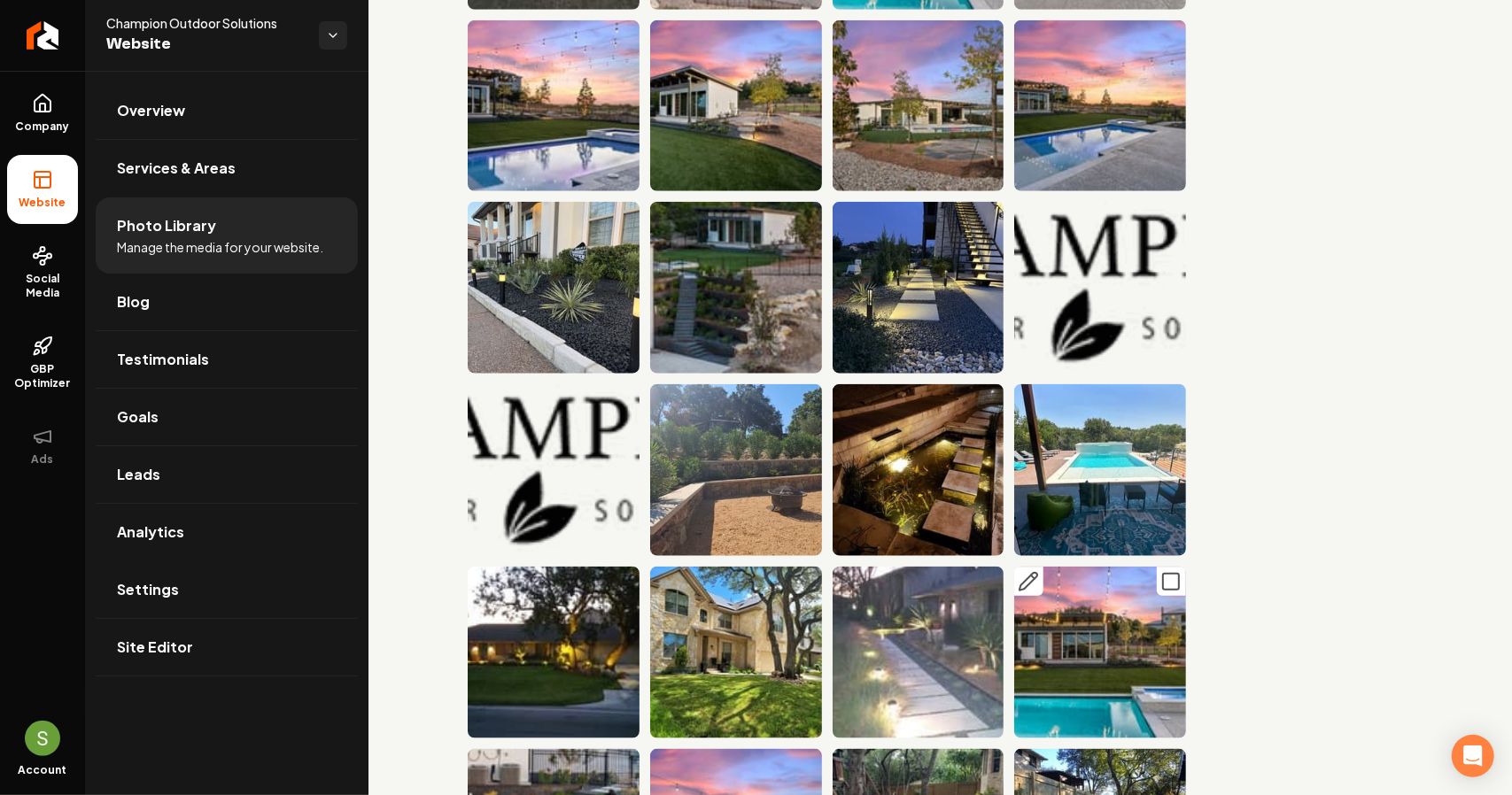
click at [1022, 572] on icon "Main content area" at bounding box center [1028, 582] width 21 height 21
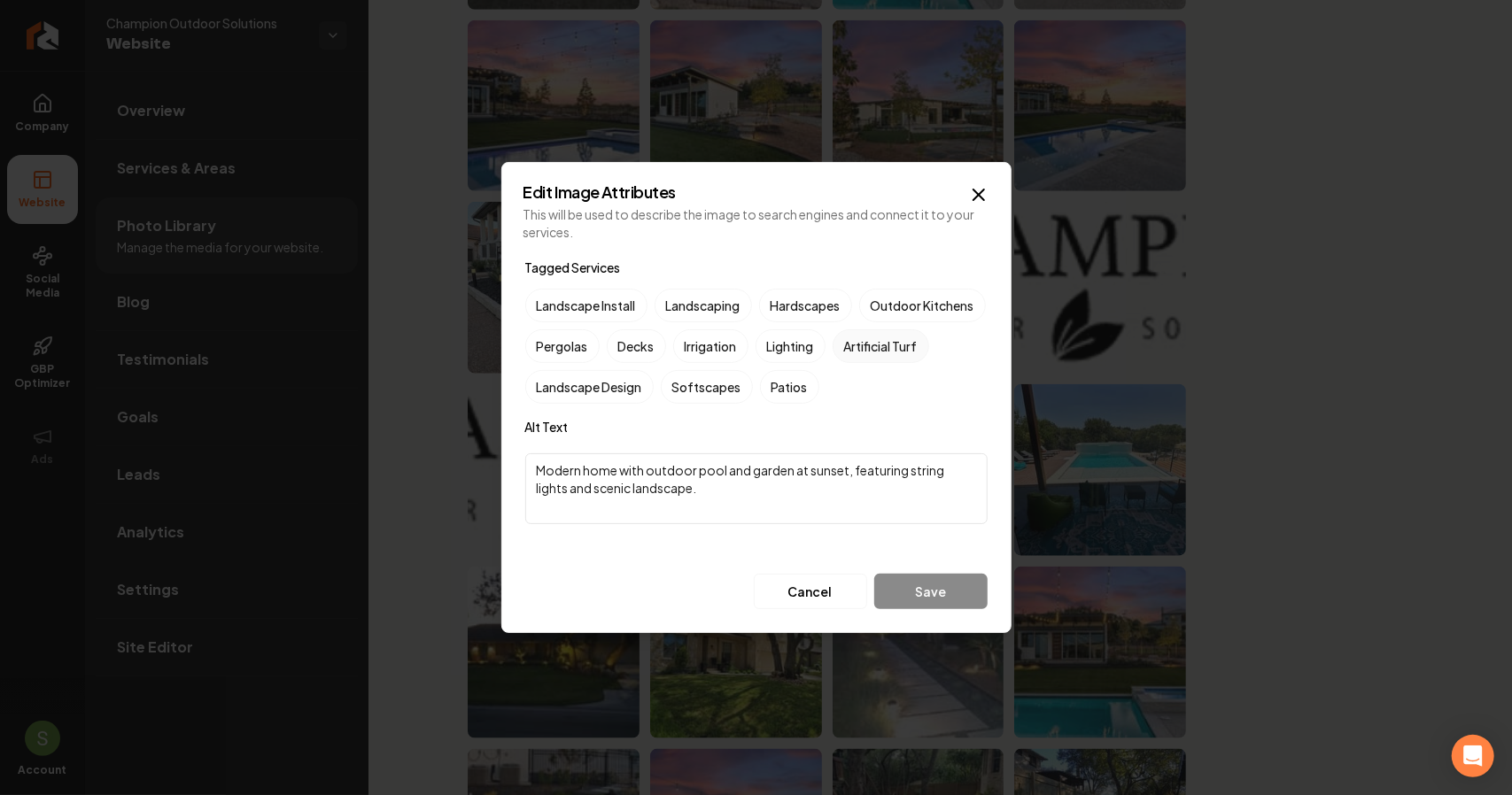
click at [833, 363] on label "Artificial Turf" at bounding box center [880, 346] width 96 height 34
click at [843, 357] on button "Artificial Turf" at bounding box center [854, 347] width 21 height 21
click at [954, 595] on button "Save" at bounding box center [931, 591] width 114 height 35
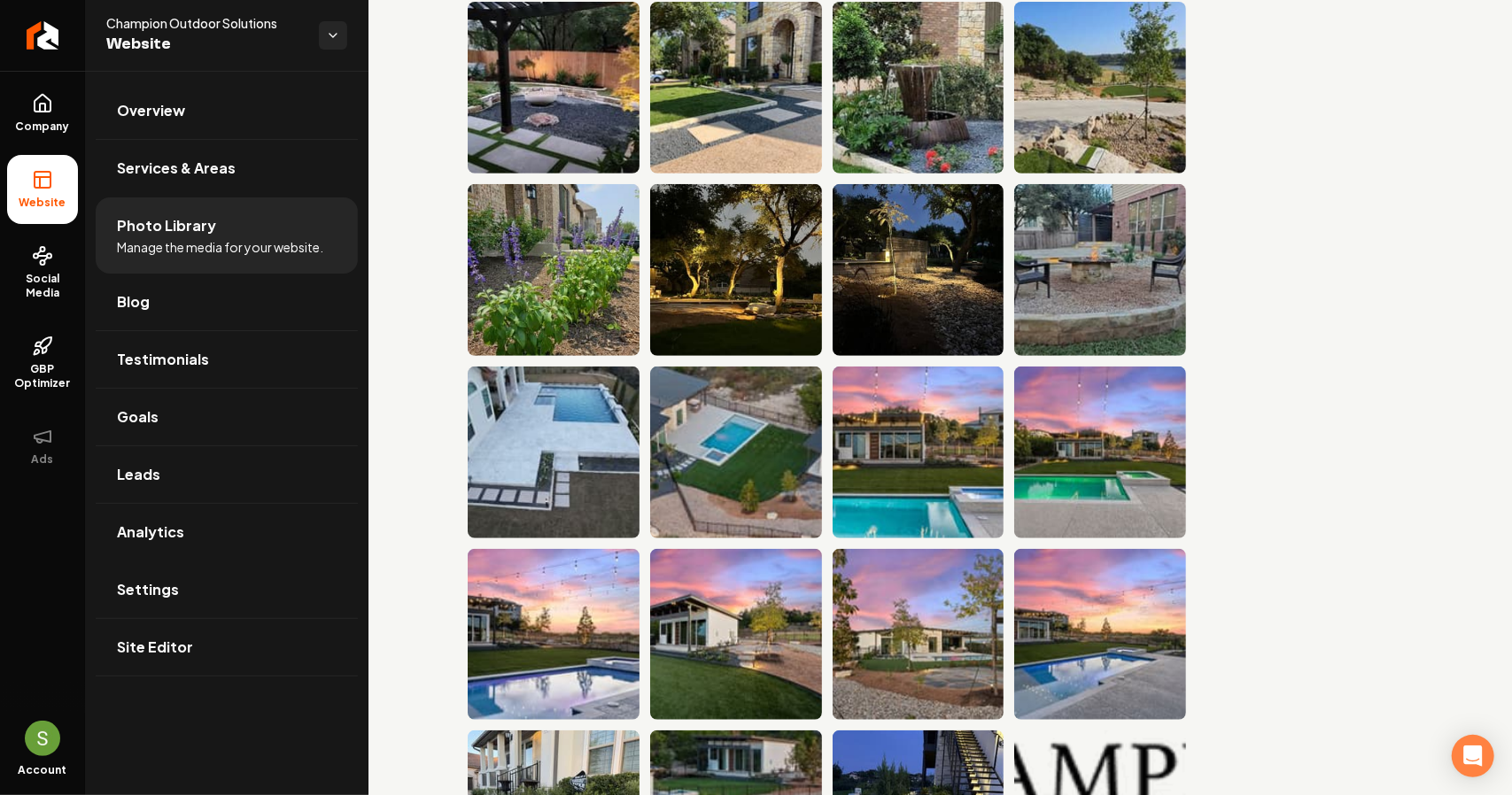
scroll to position [5068, 0]
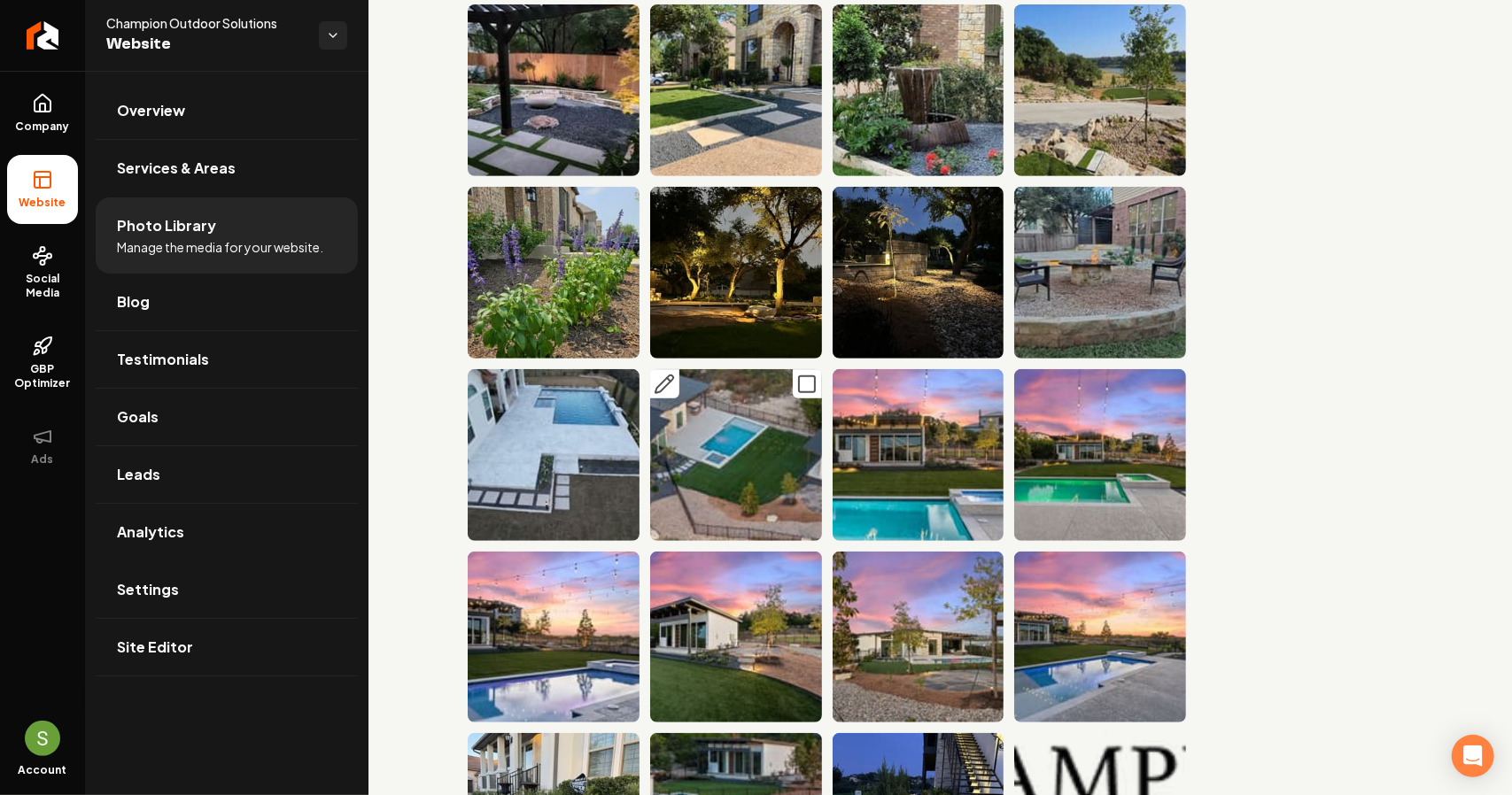
click at [662, 376] on icon "Main content area" at bounding box center [664, 384] width 17 height 17
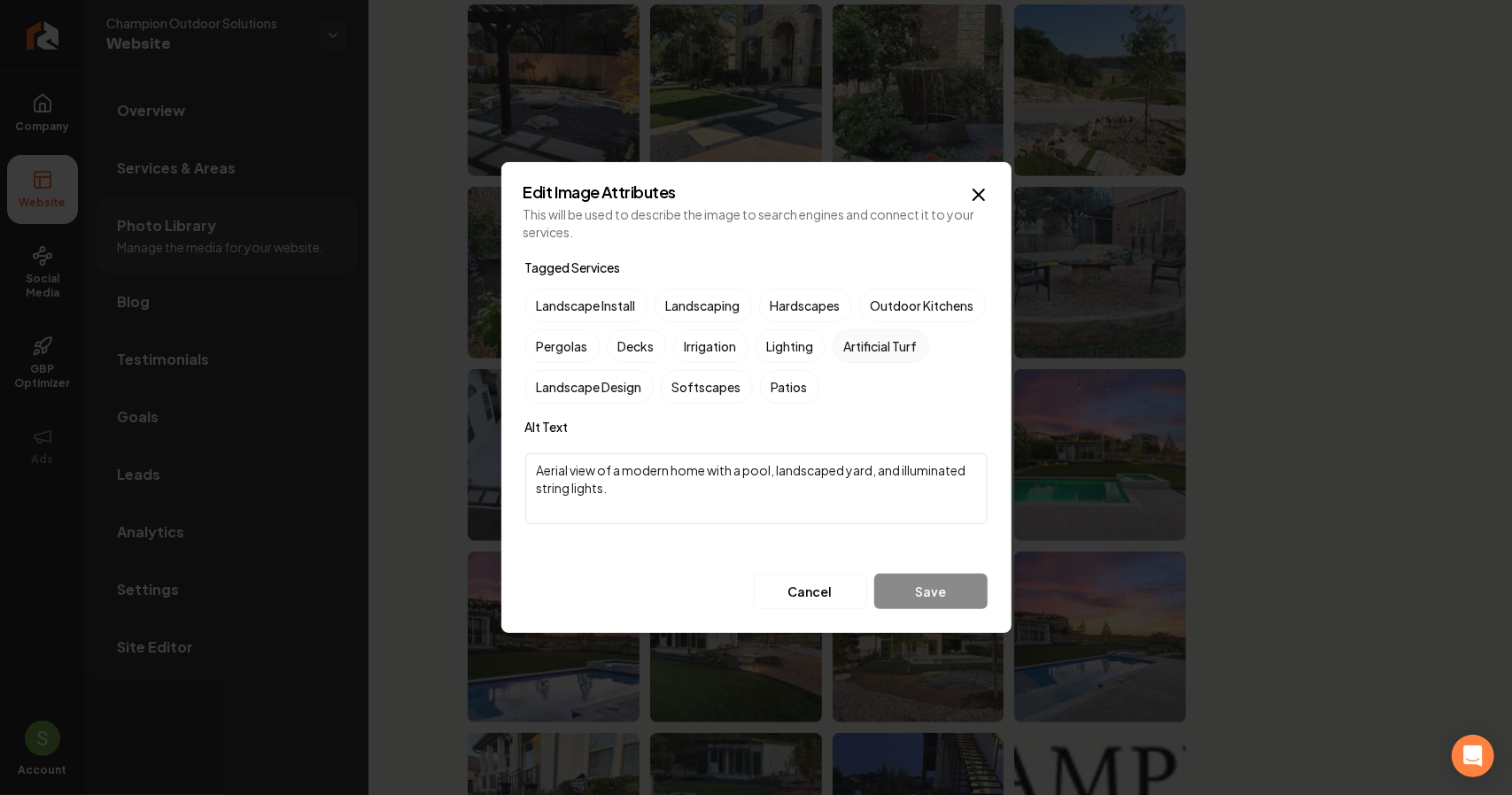
click at [833, 363] on label "Artificial Turf" at bounding box center [880, 346] width 96 height 34
click at [843, 357] on button "Artificial Turf" at bounding box center [854, 347] width 21 height 21
click at [948, 586] on button "Save" at bounding box center [931, 591] width 114 height 35
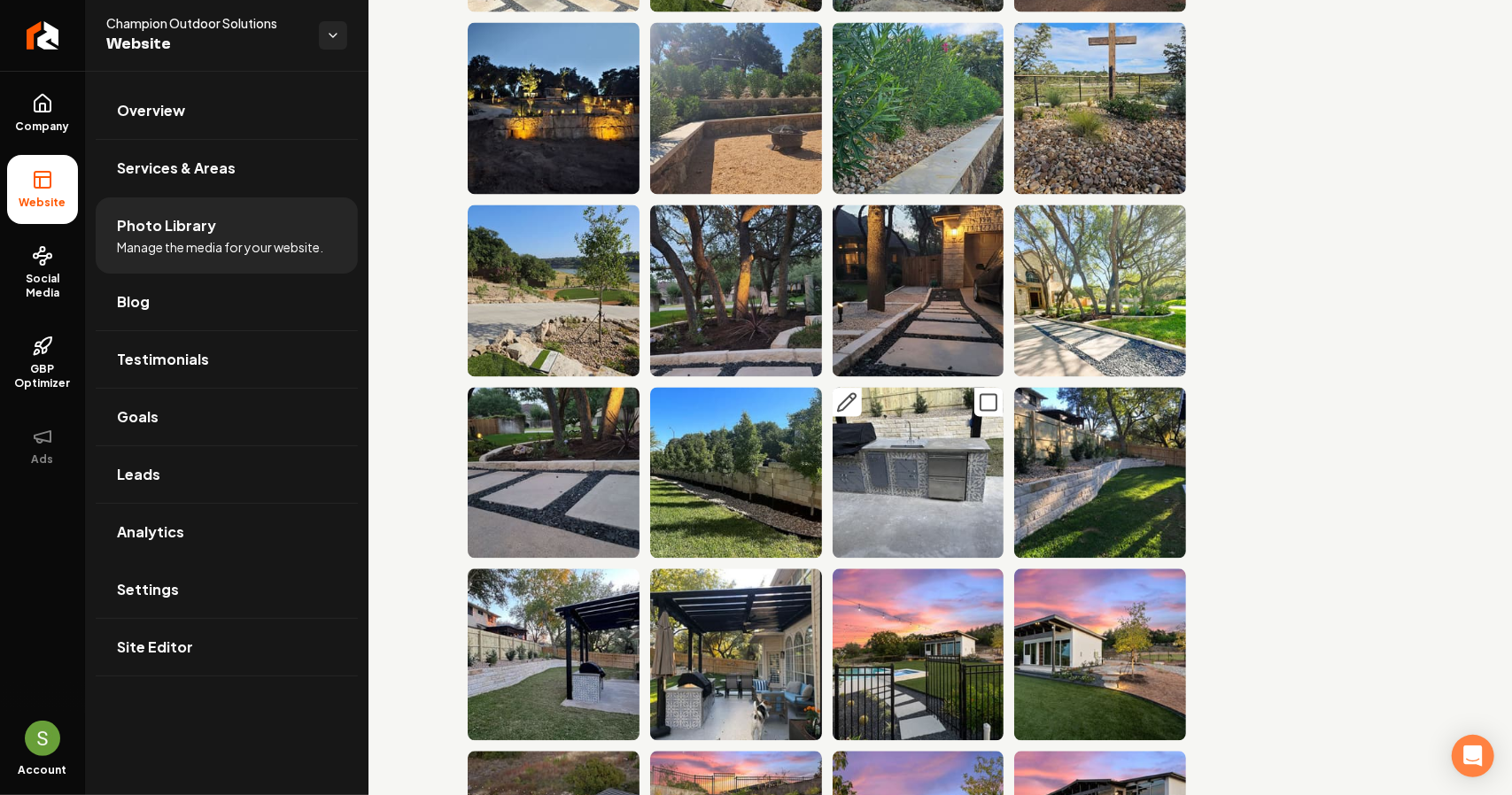
scroll to position [2322, 0]
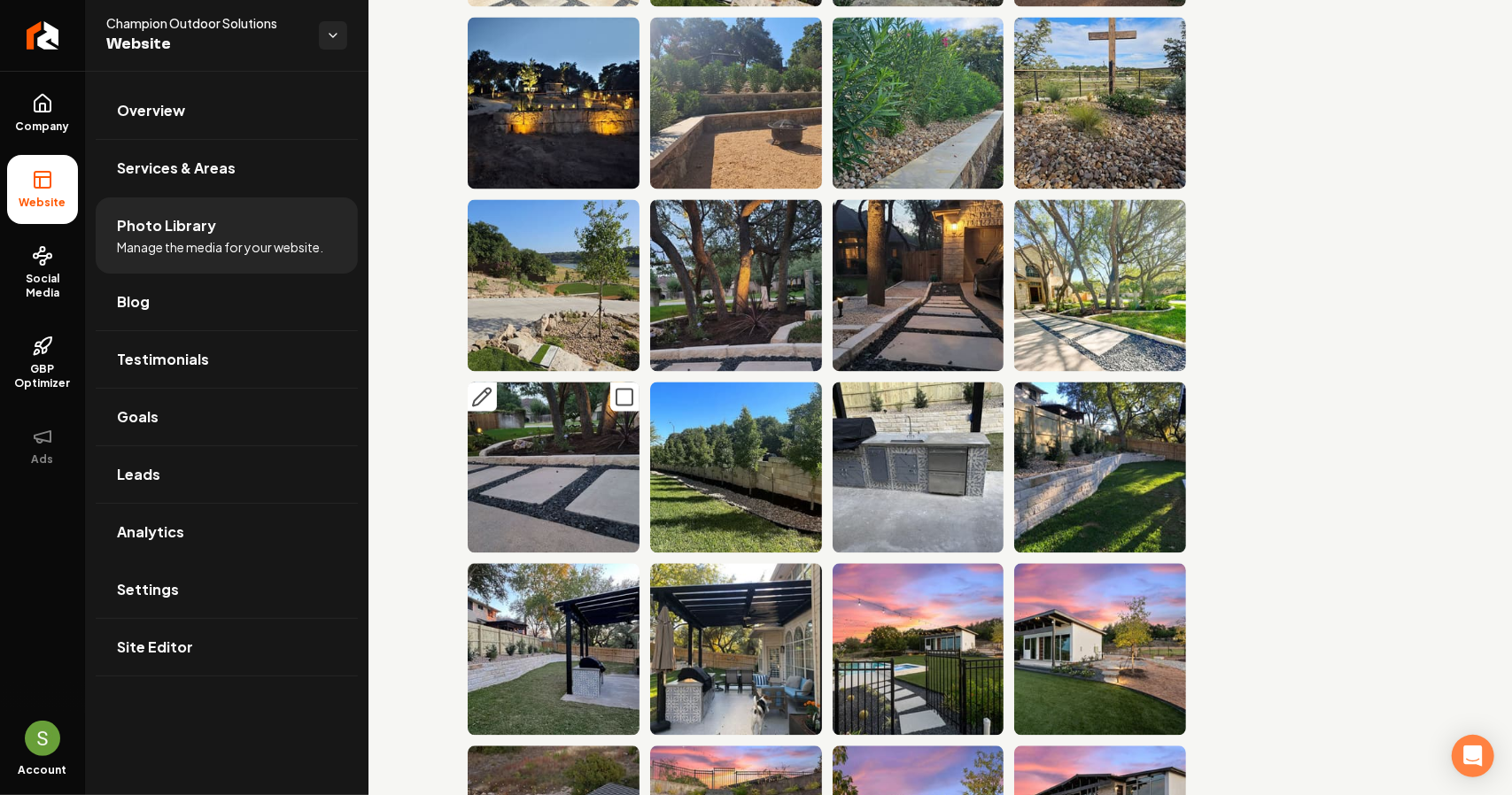
click at [482, 386] on icon "Main content area" at bounding box center [481, 397] width 21 height 21
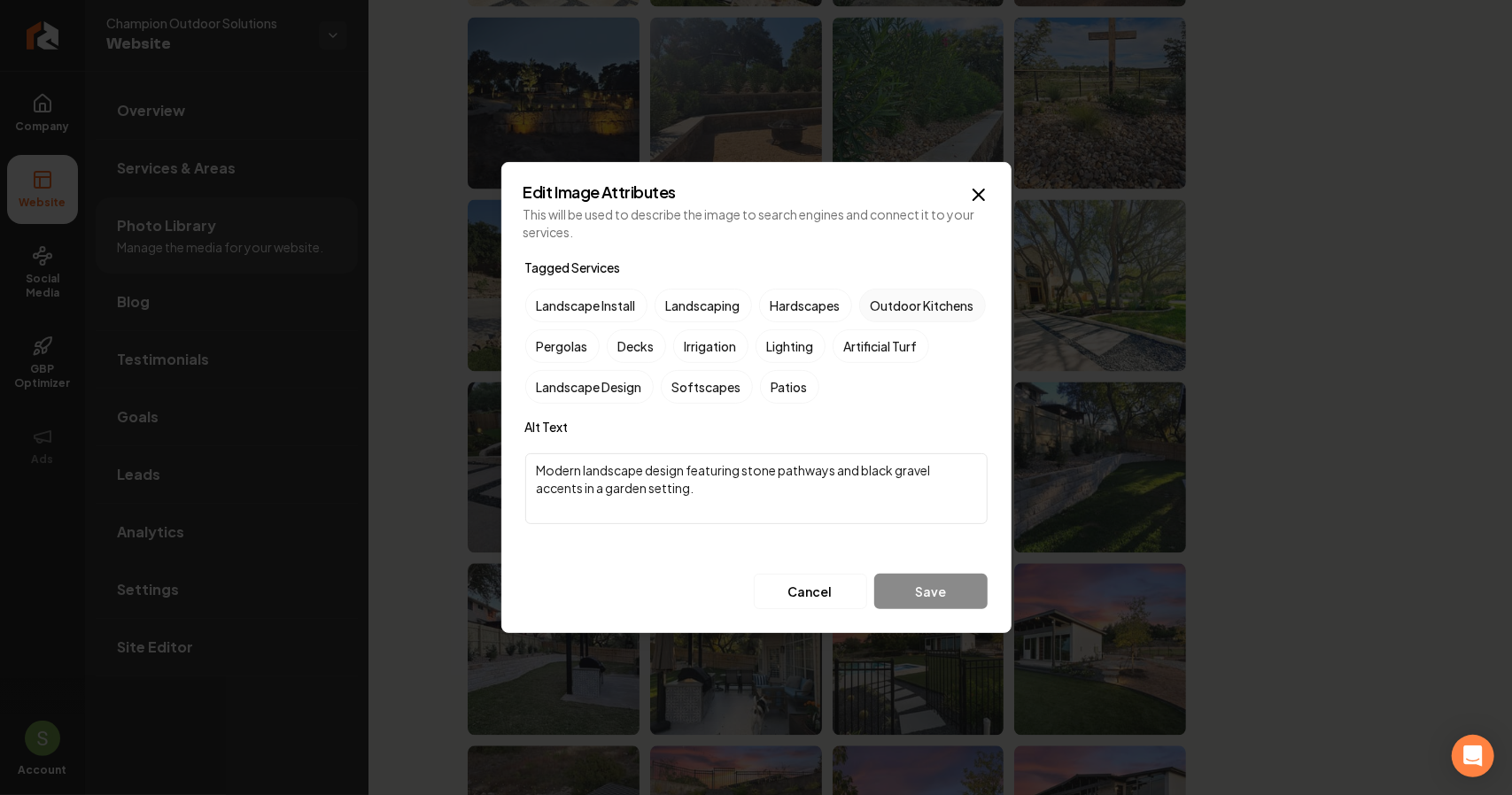
click at [859, 322] on label "Outdoor Kitchens" at bounding box center [922, 305] width 126 height 34
click at [870, 316] on button "Outdoor Kitchens" at bounding box center [880, 306] width 21 height 21
click at [936, 589] on button "Save" at bounding box center [931, 591] width 114 height 35
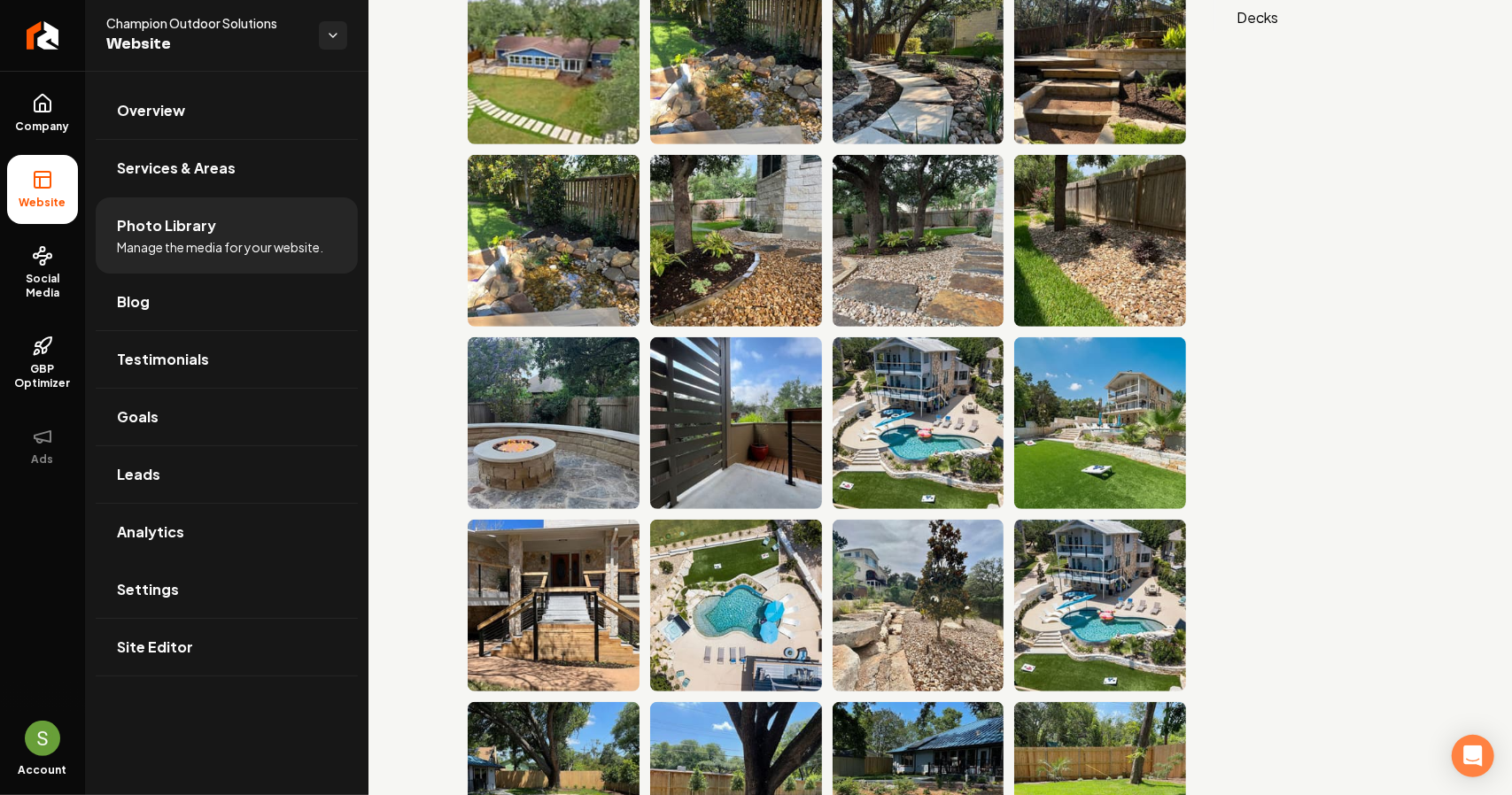
scroll to position [535, 0]
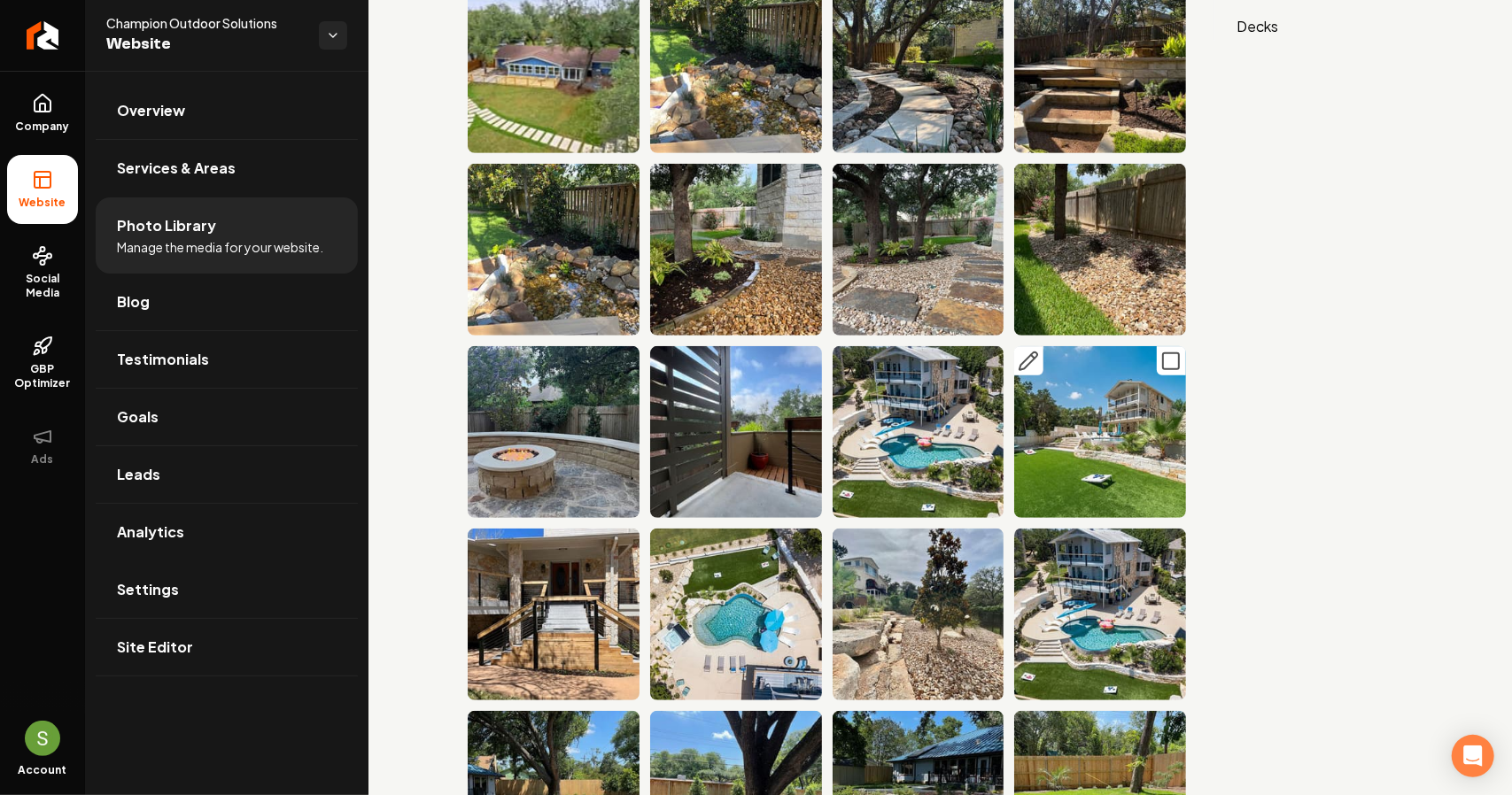
click at [1022, 350] on icon "Main content area" at bounding box center [1028, 361] width 21 height 21
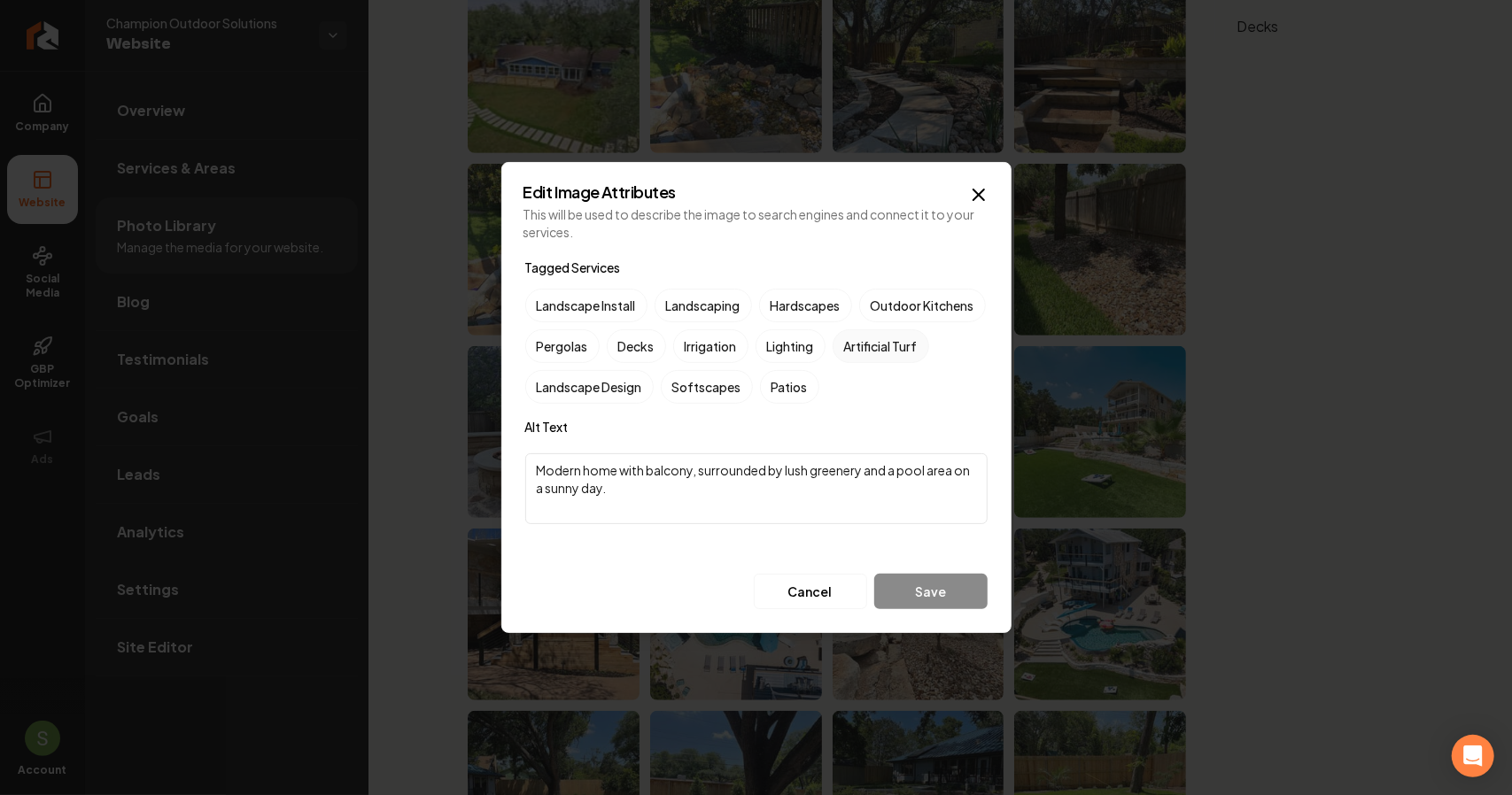
click at [833, 363] on label "Artificial Turf" at bounding box center [880, 346] width 96 height 34
click at [843, 357] on button "Artificial Turf" at bounding box center [854, 347] width 21 height 21
click at [921, 599] on button "Save" at bounding box center [931, 591] width 114 height 35
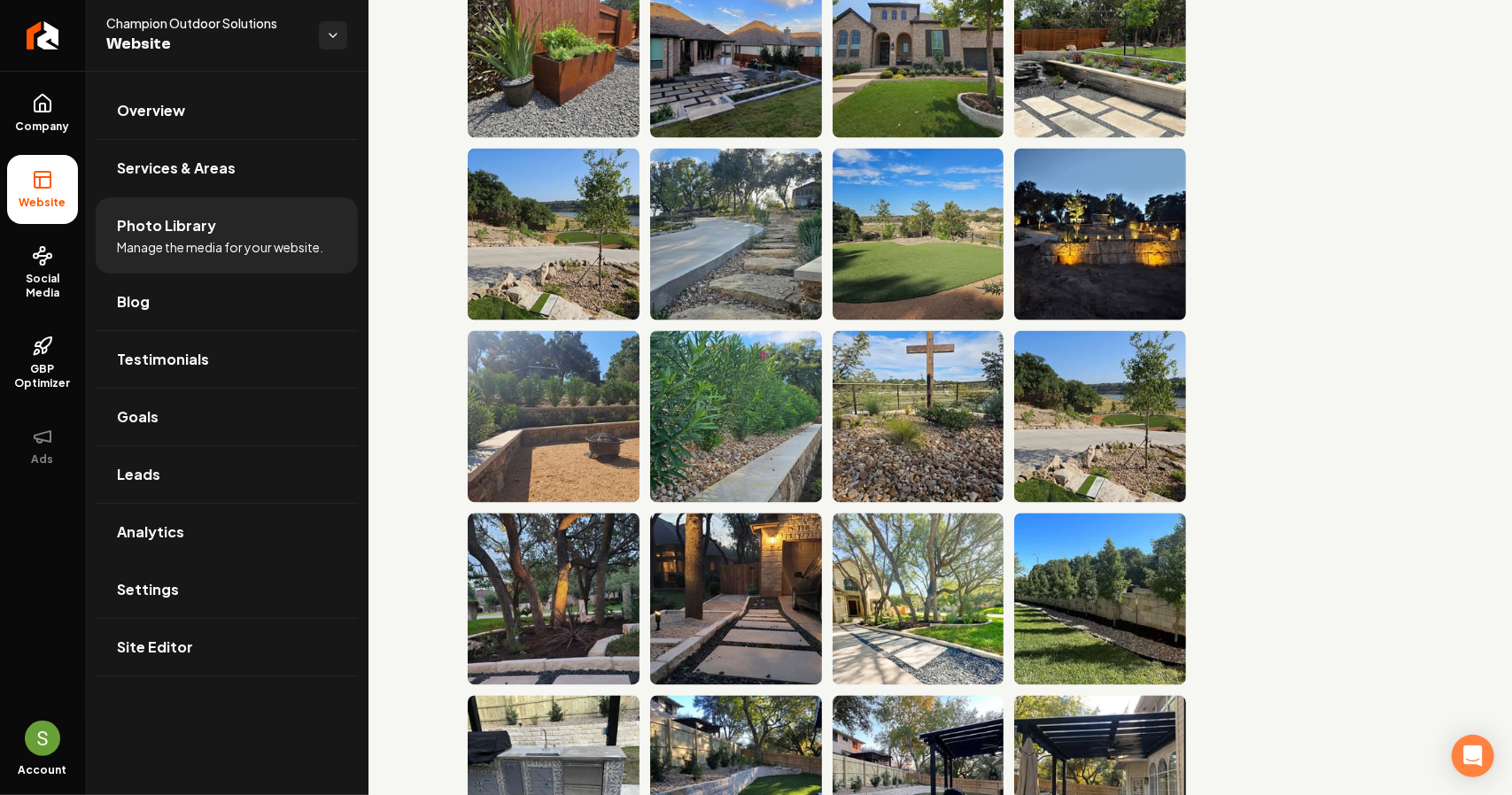
scroll to position [1999, 0]
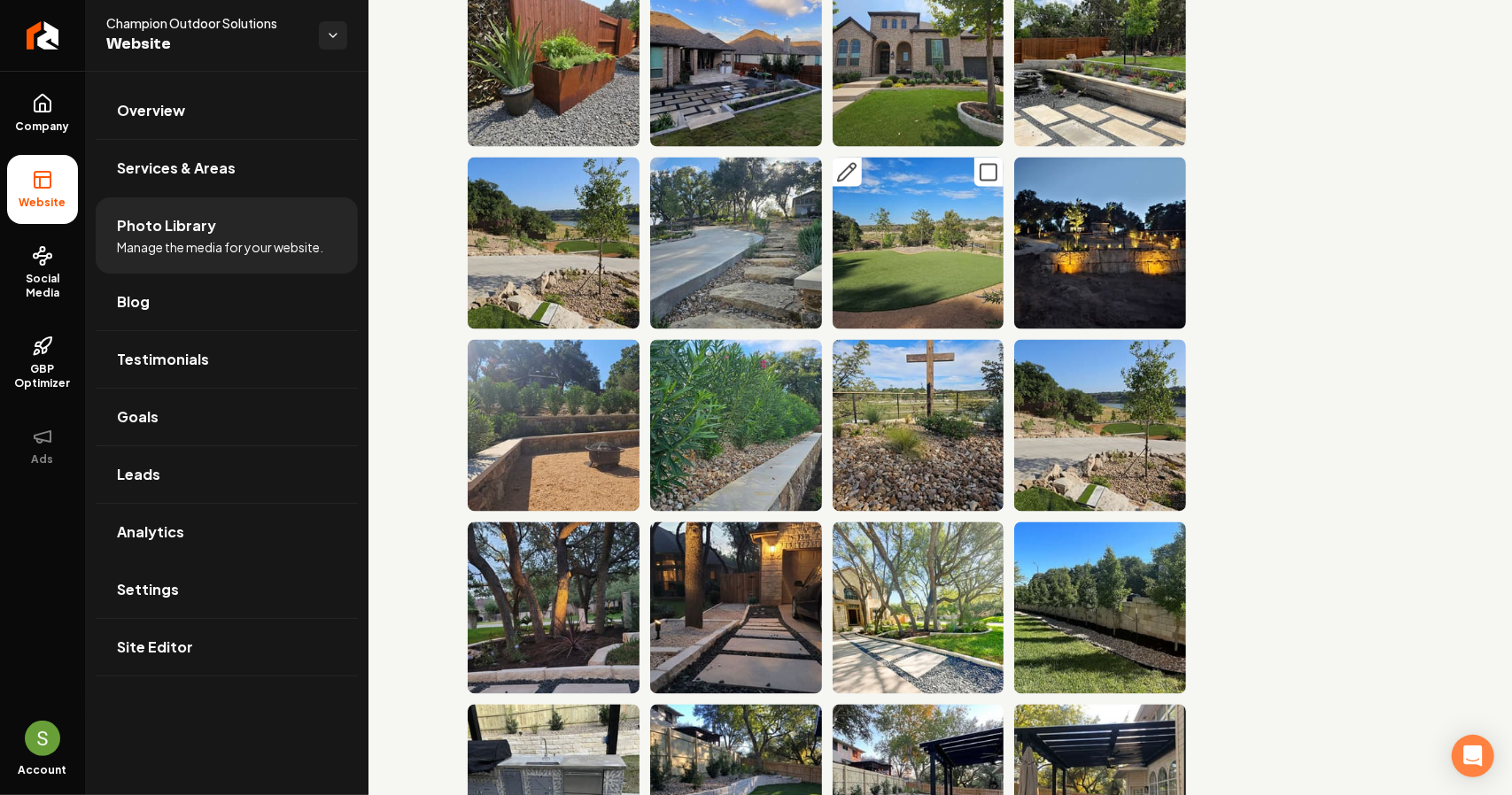
click at [836, 162] on icon "Main content area" at bounding box center [846, 173] width 21 height 21
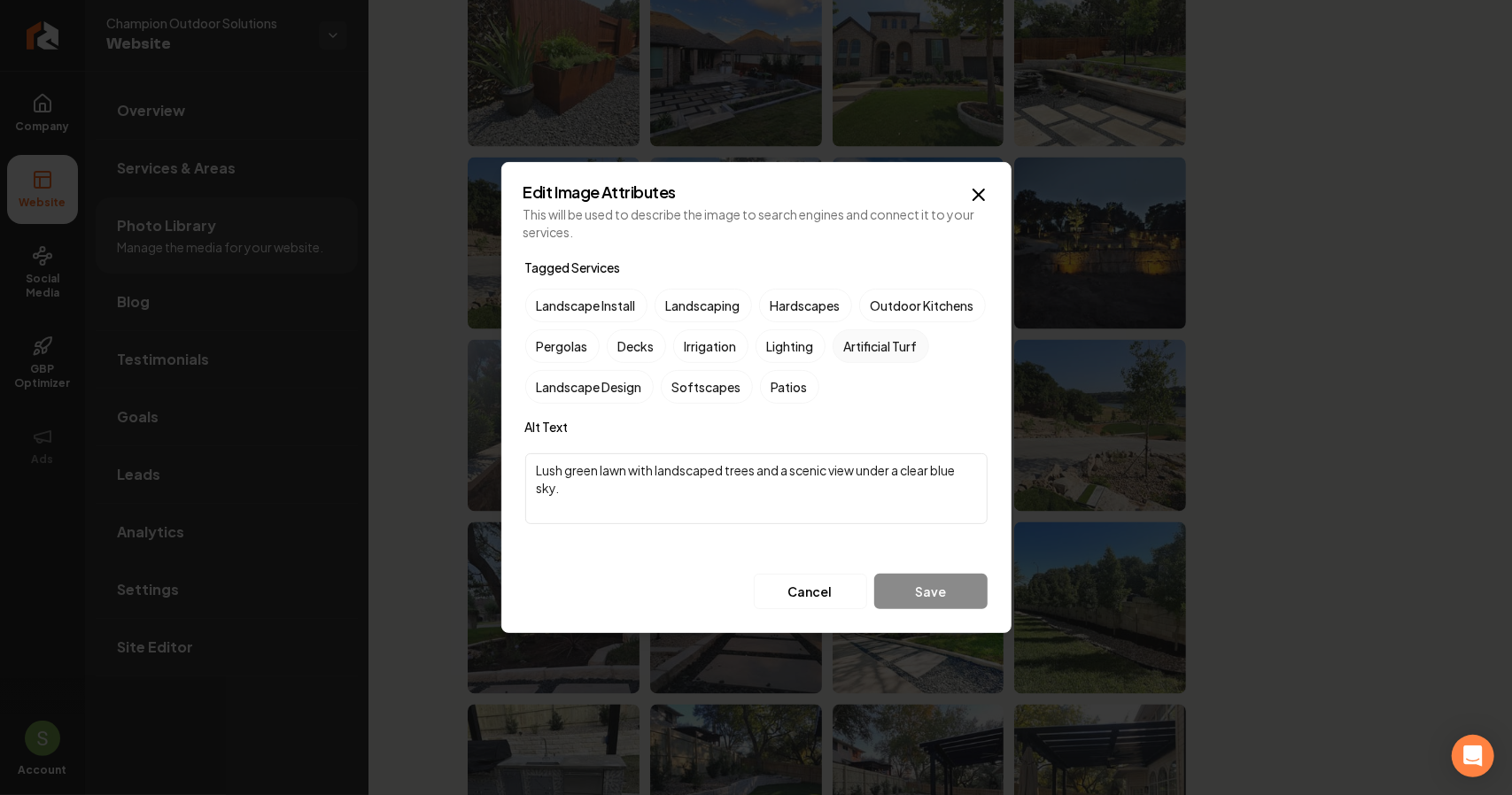
click at [833, 363] on label "Artificial Turf" at bounding box center [880, 346] width 96 height 34
click at [843, 357] on button "Artificial Turf" at bounding box center [854, 347] width 21 height 21
click at [887, 587] on button "Save" at bounding box center [931, 591] width 114 height 35
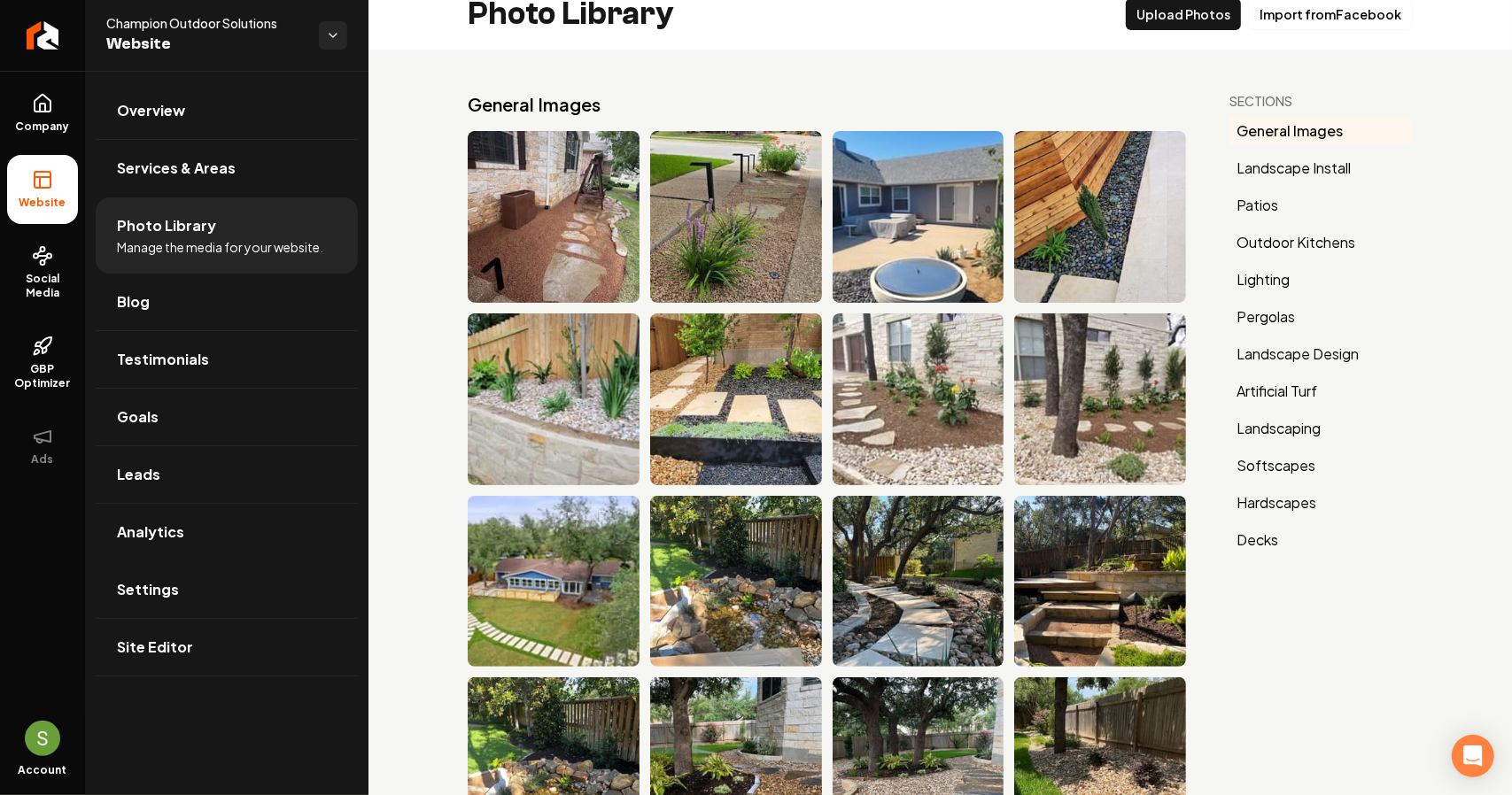
scroll to position [0, 0]
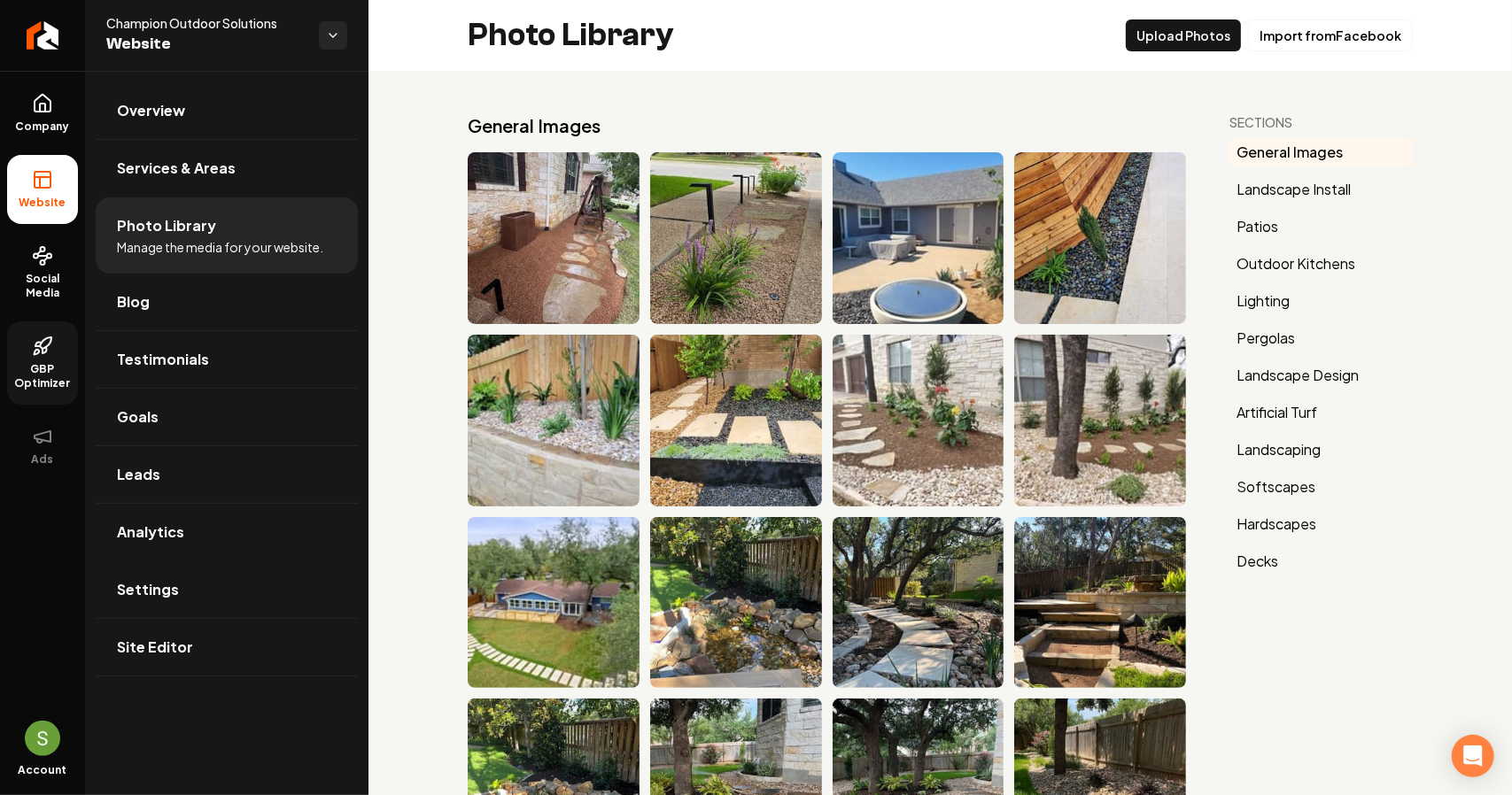
click at [26, 369] on span "GBP Optimizer" at bounding box center [42, 376] width 71 height 28
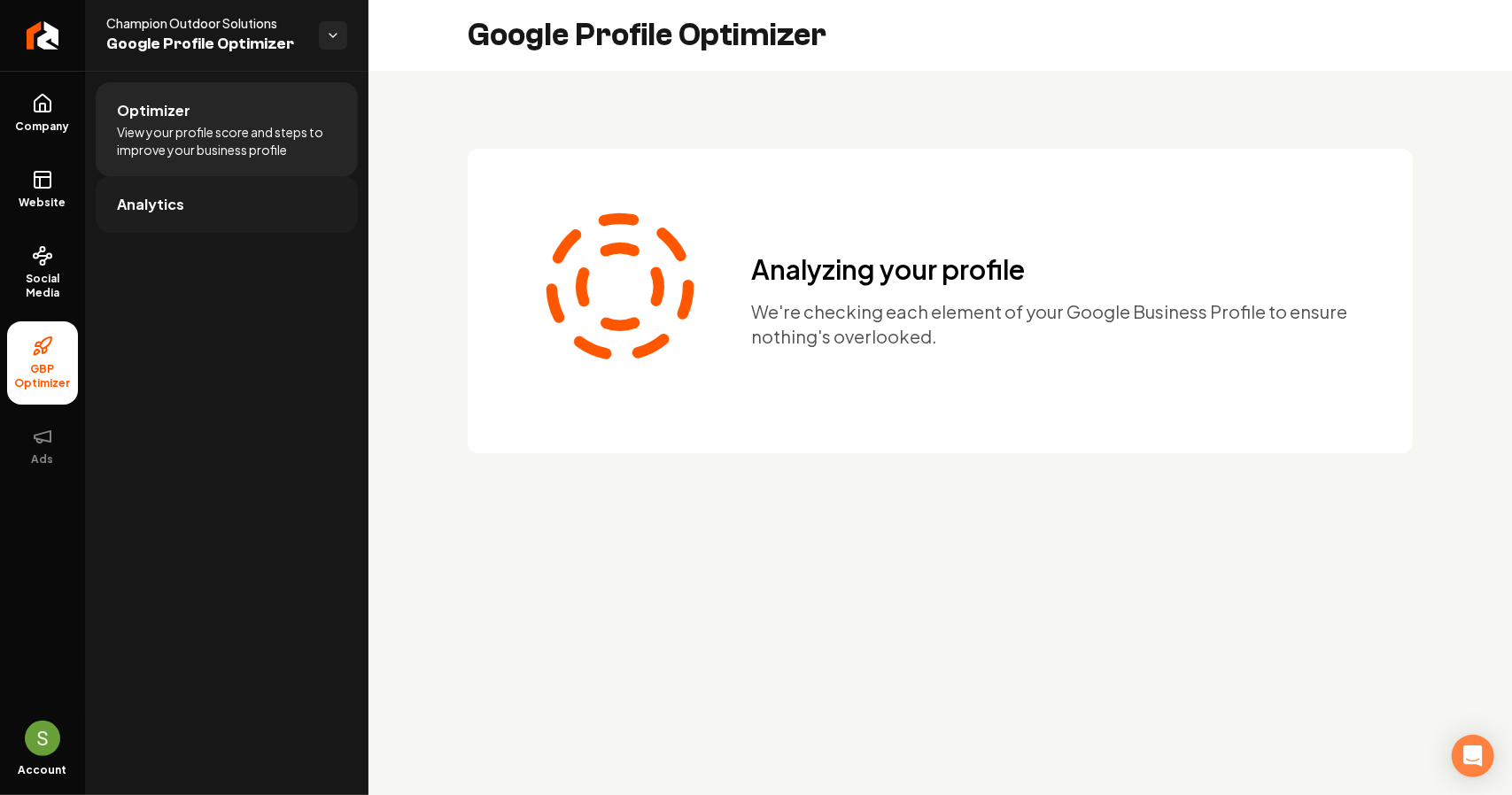
click at [209, 208] on link "Analytics" at bounding box center [227, 205] width 262 height 56
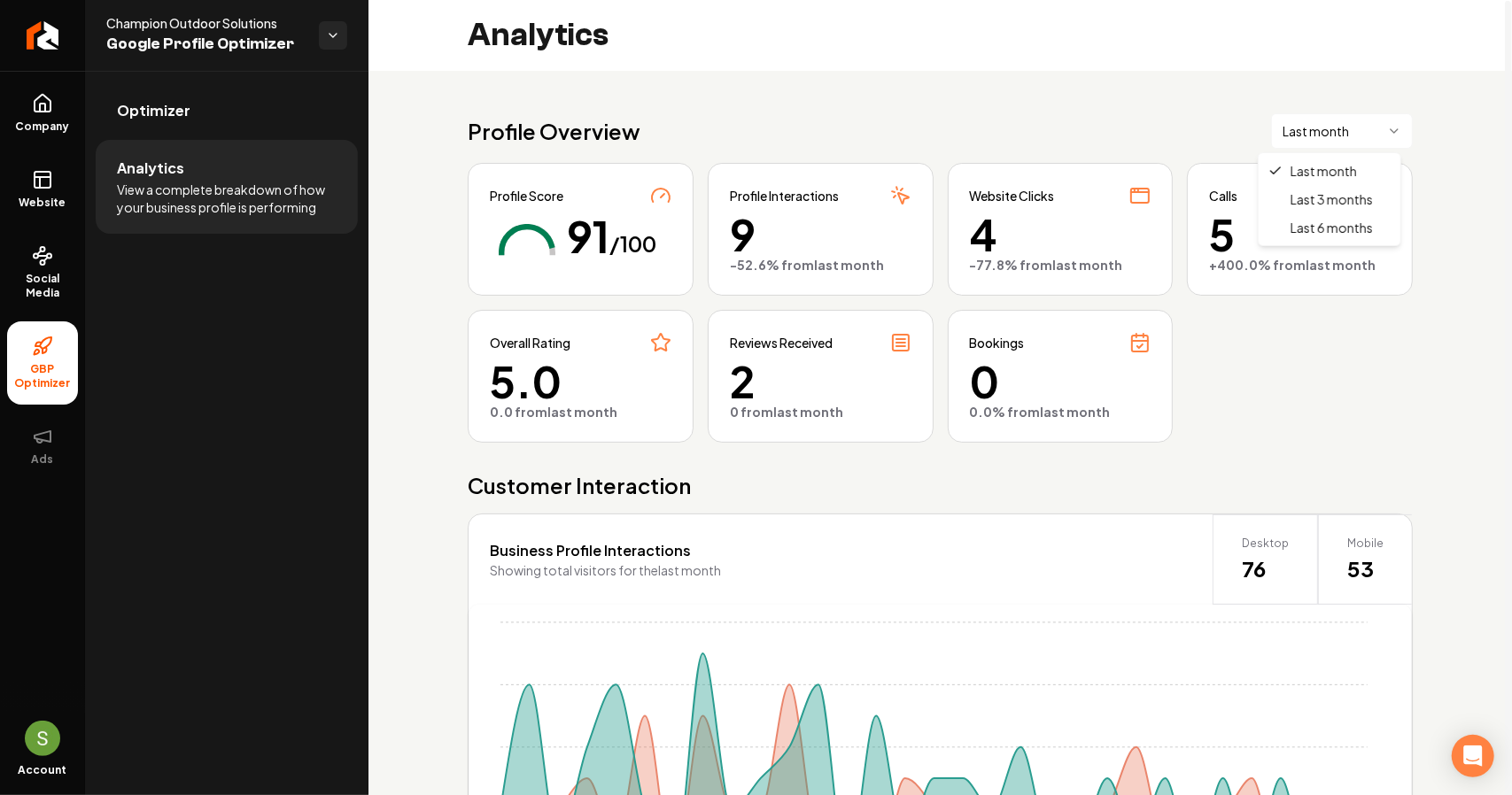
click at [1391, 141] on html "Company Website Social Media GBP Optimizer Ads Account Champion Outdoor Solutio…" at bounding box center [756, 397] width 1512 height 795
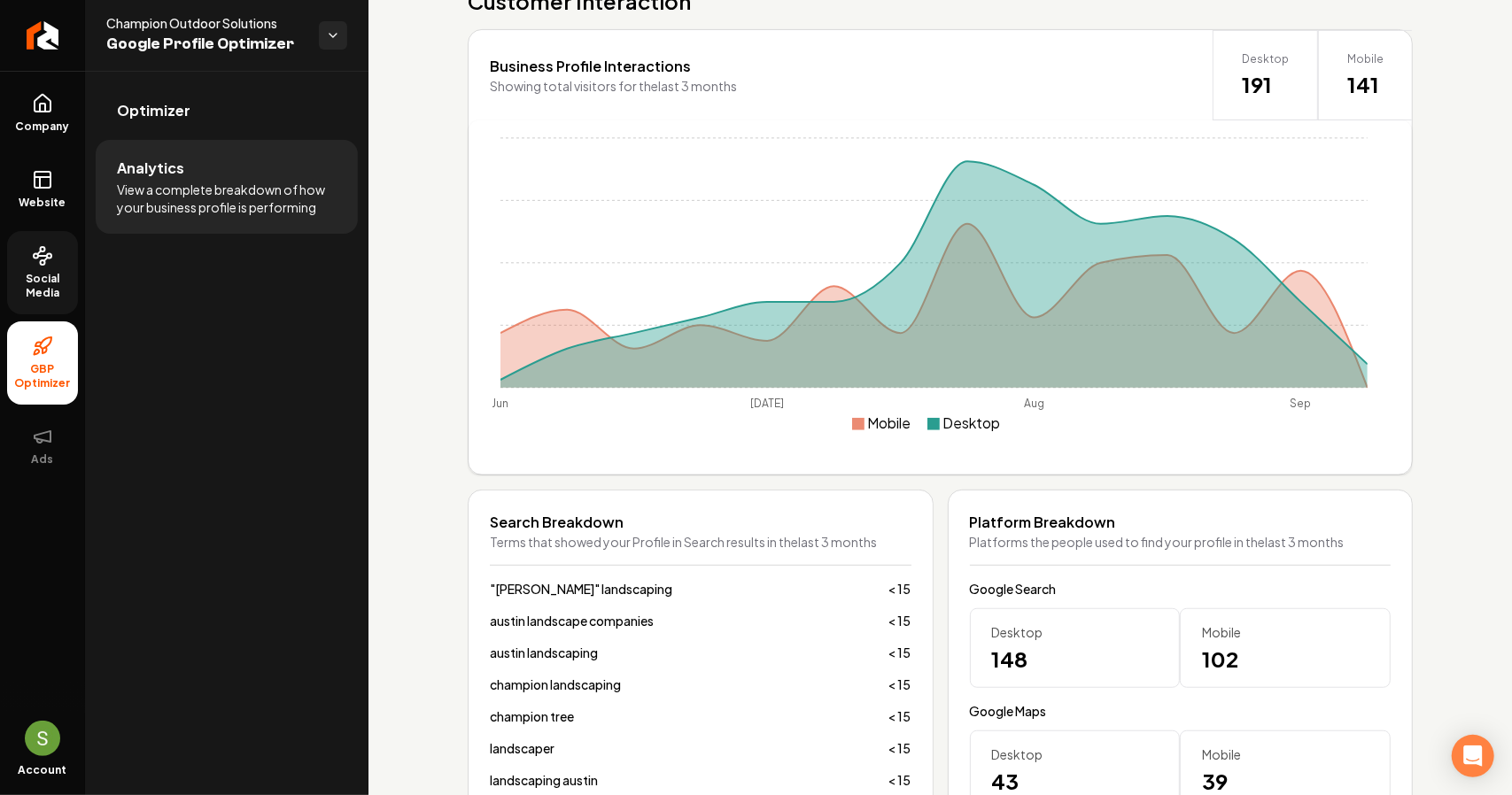
click at [43, 267] on link "Social Media" at bounding box center [42, 273] width 71 height 83
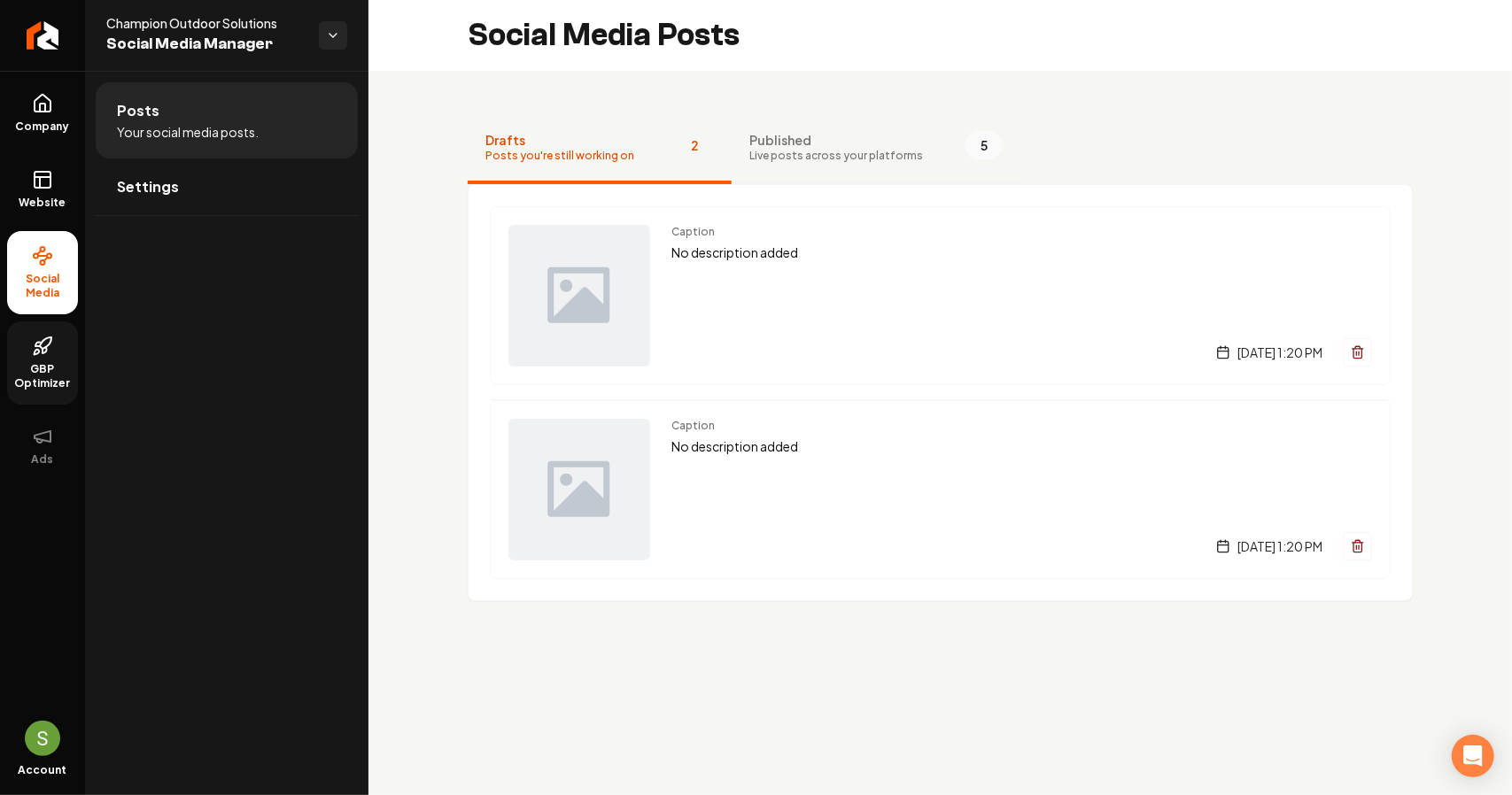
click at [805, 153] on span "Live posts across your platforms" at bounding box center [836, 155] width 174 height 15
